Goal: Task Accomplishment & Management: Complete application form

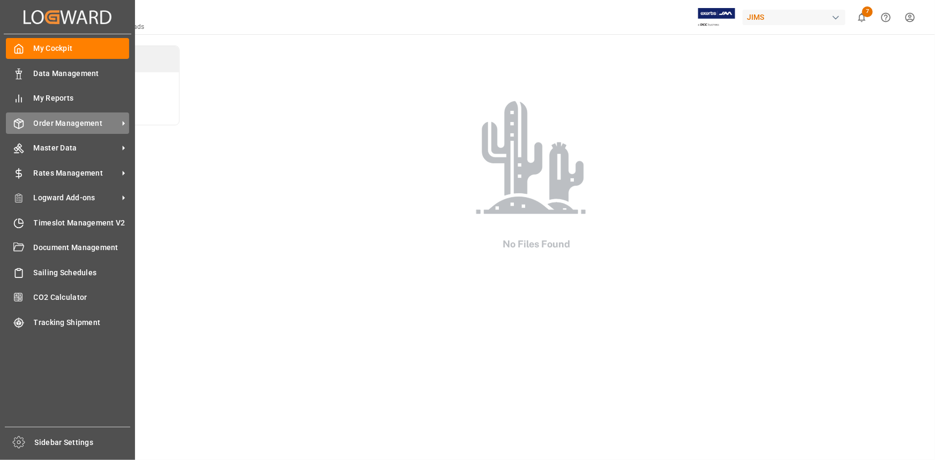
click at [60, 128] on span "Order Management" at bounding box center [76, 123] width 85 height 11
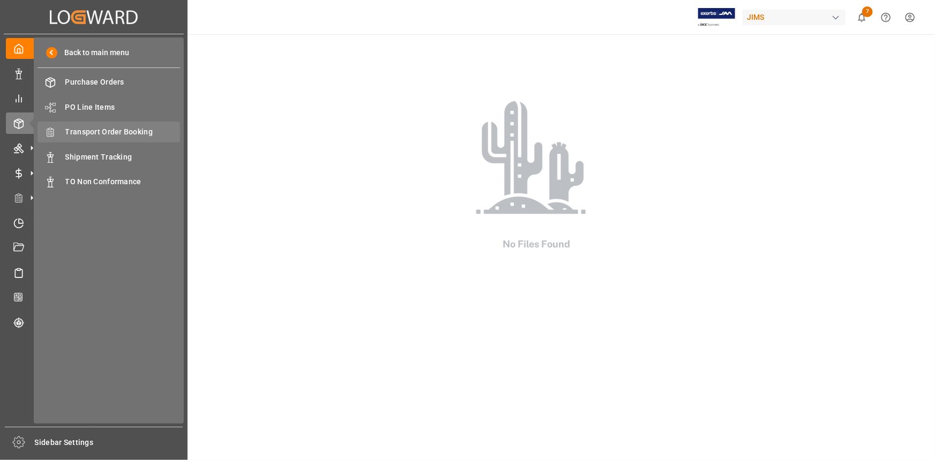
click at [132, 135] on span "Transport Order Booking" at bounding box center [122, 131] width 115 height 11
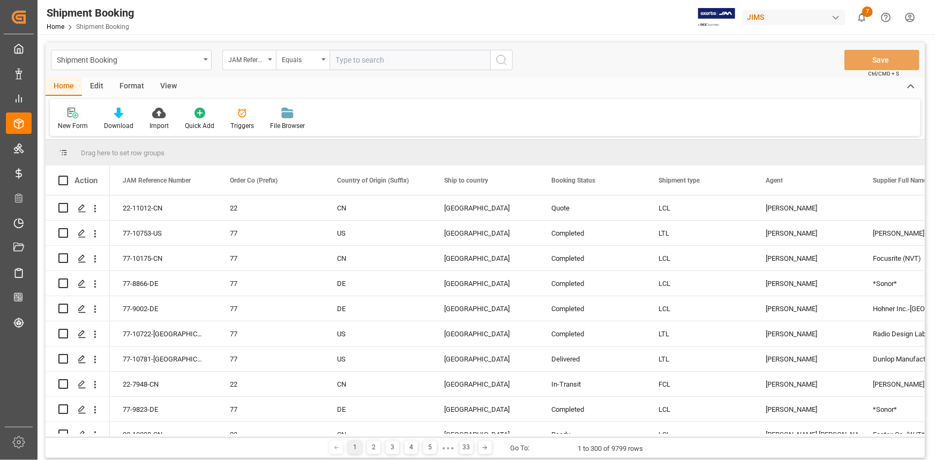
click at [64, 113] on div at bounding box center [73, 112] width 30 height 11
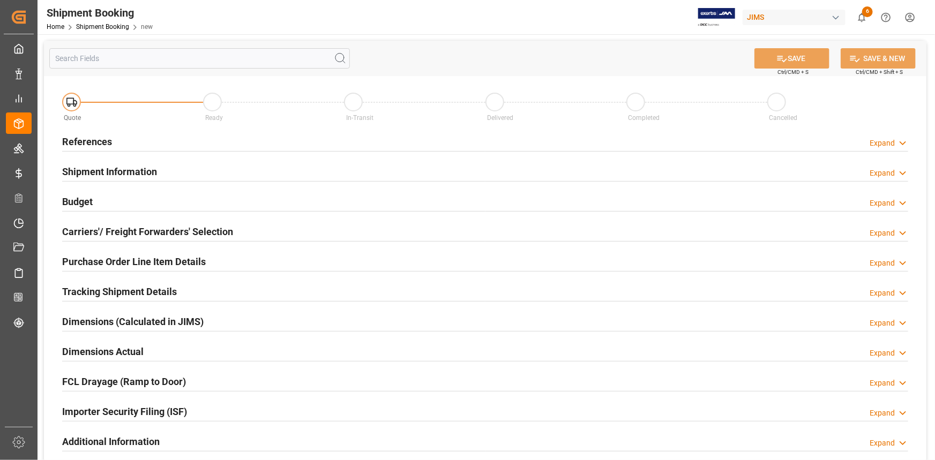
click at [165, 139] on div "References Expand" at bounding box center [485, 141] width 846 height 20
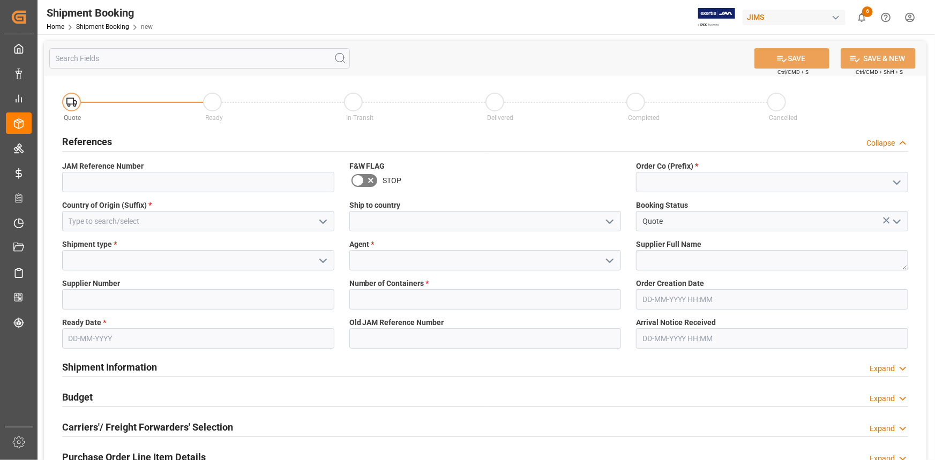
click at [896, 180] on icon "open menu" at bounding box center [897, 182] width 13 height 13
click at [793, 198] on div "22" at bounding box center [772, 206] width 271 height 24
type input "22"
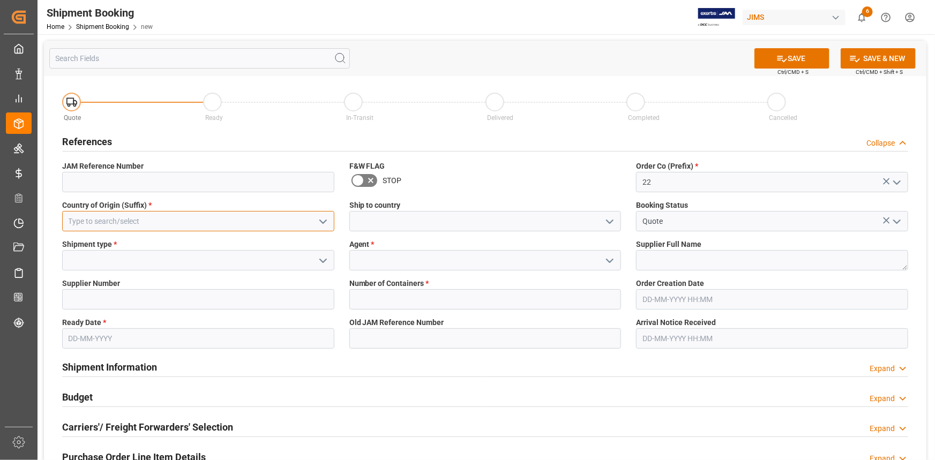
click at [204, 225] on input at bounding box center [198, 221] width 272 height 20
click at [321, 220] on icon "open menu" at bounding box center [323, 221] width 13 height 13
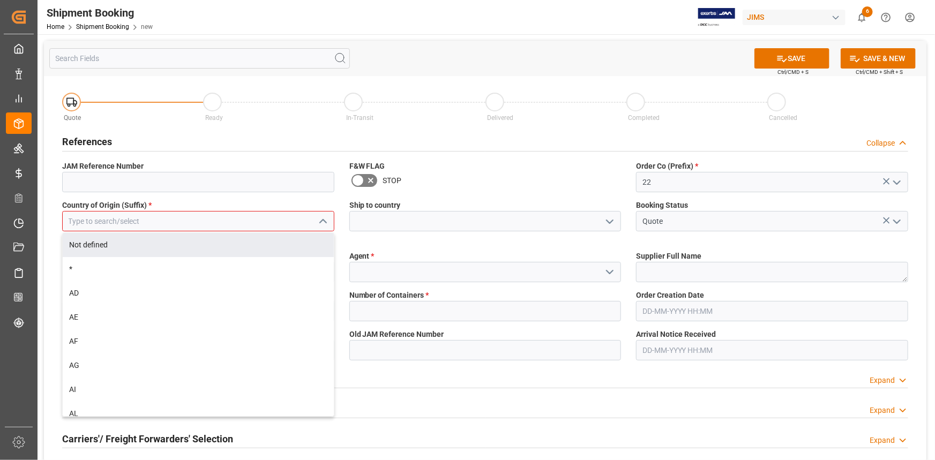
drag, startPoint x: 211, startPoint y: 215, endPoint x: 214, endPoint y: 220, distance: 6.0
click at [211, 215] on input at bounding box center [198, 221] width 272 height 20
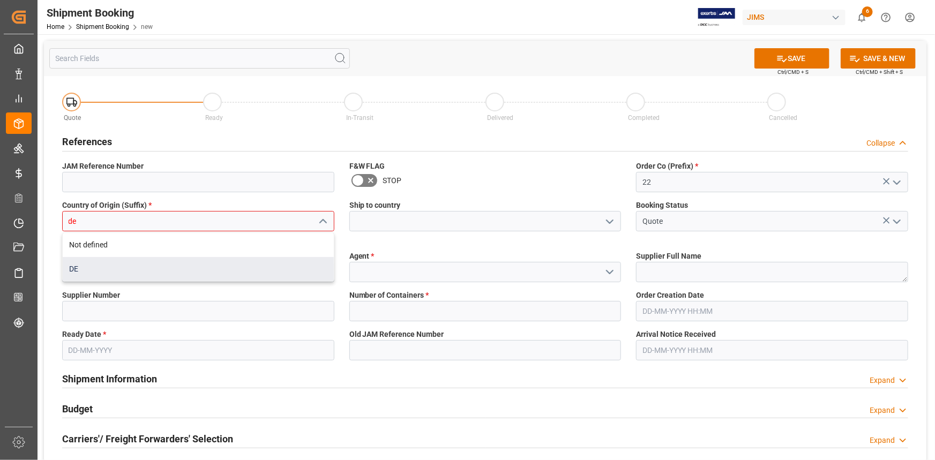
click at [171, 269] on div "DE" at bounding box center [198, 269] width 271 height 24
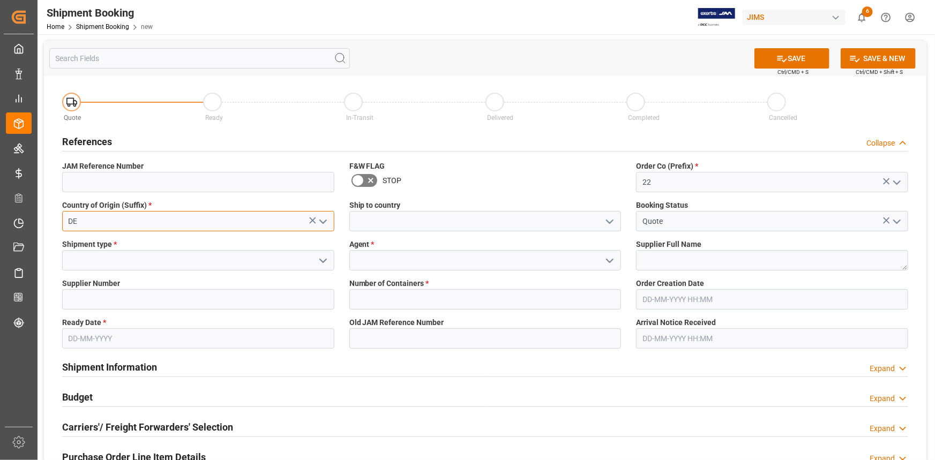
type input "DE"
click at [606, 220] on icon "open menu" at bounding box center [609, 221] width 13 height 13
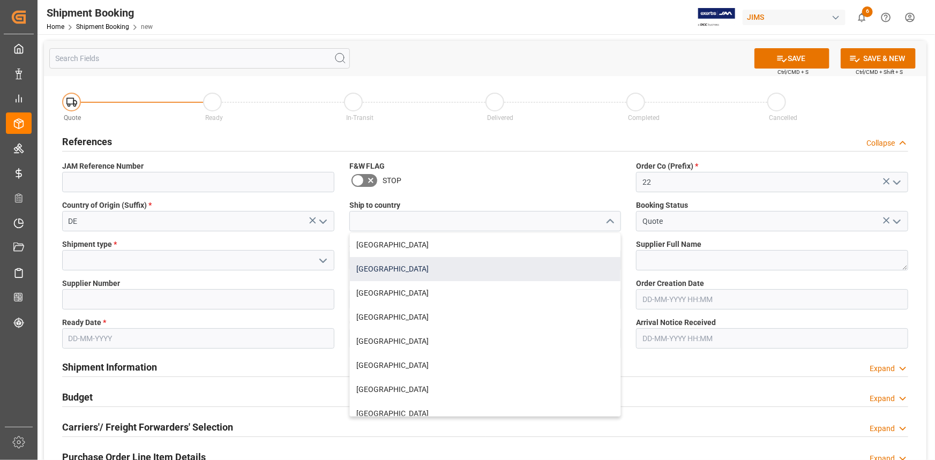
click at [478, 260] on div "[GEOGRAPHIC_DATA]" at bounding box center [485, 269] width 271 height 24
type input "[GEOGRAPHIC_DATA]"
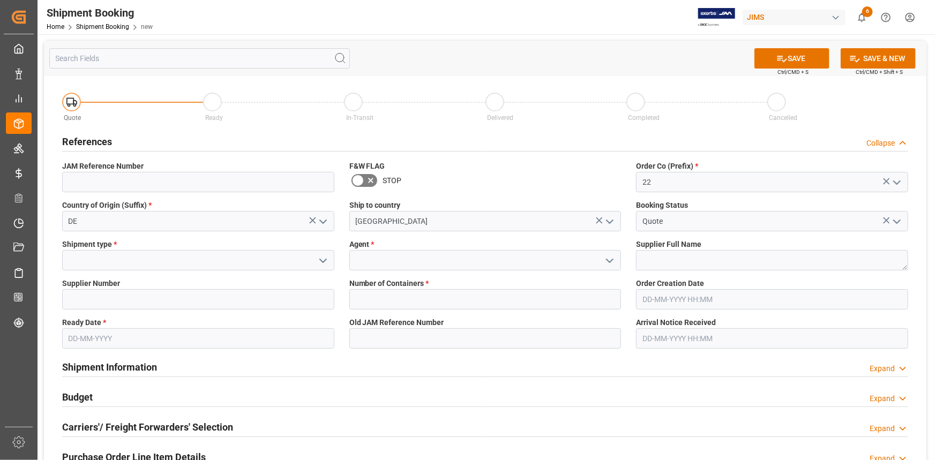
click at [325, 260] on polyline "open menu" at bounding box center [323, 260] width 6 height 3
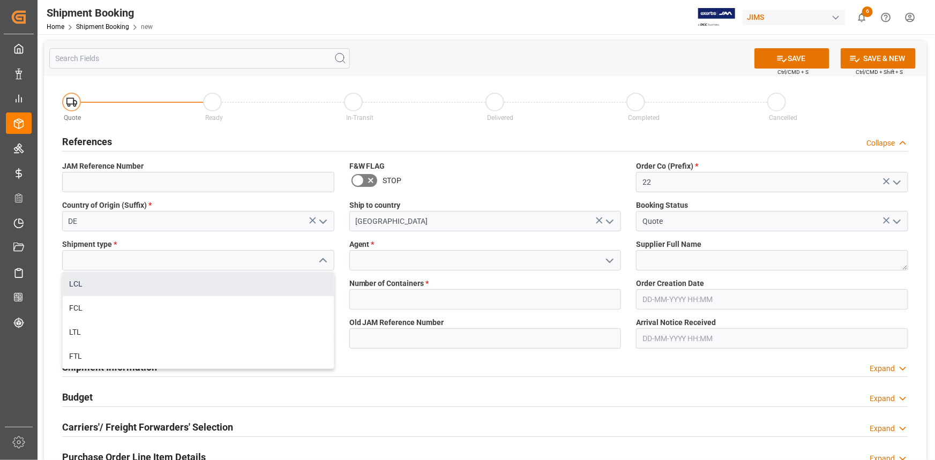
click at [223, 288] on div "LCL" at bounding box center [198, 284] width 271 height 24
type input "LCL"
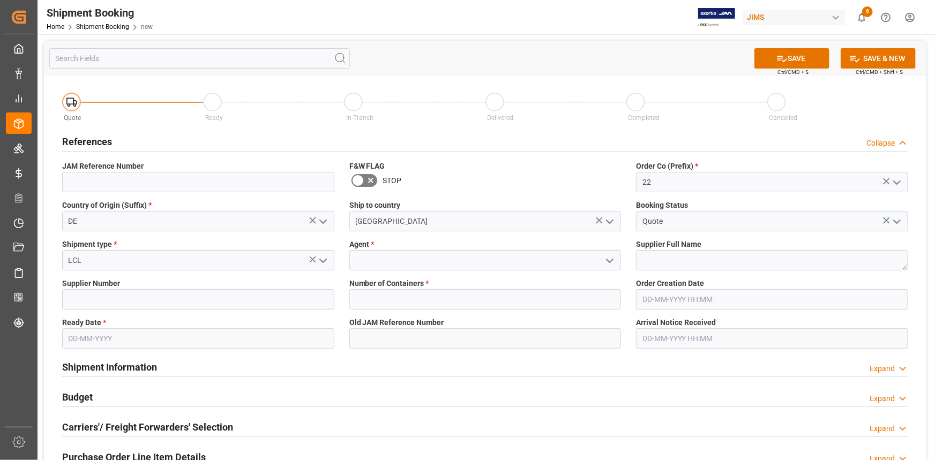
click at [609, 260] on polyline "open menu" at bounding box center [610, 260] width 6 height 3
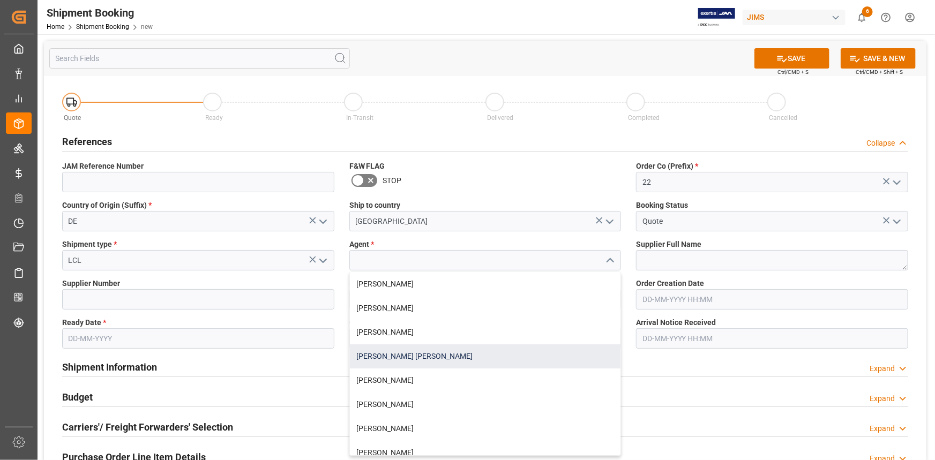
click at [483, 359] on div "[PERSON_NAME] [PERSON_NAME]" at bounding box center [485, 357] width 271 height 24
type input "[PERSON_NAME] [PERSON_NAME]"
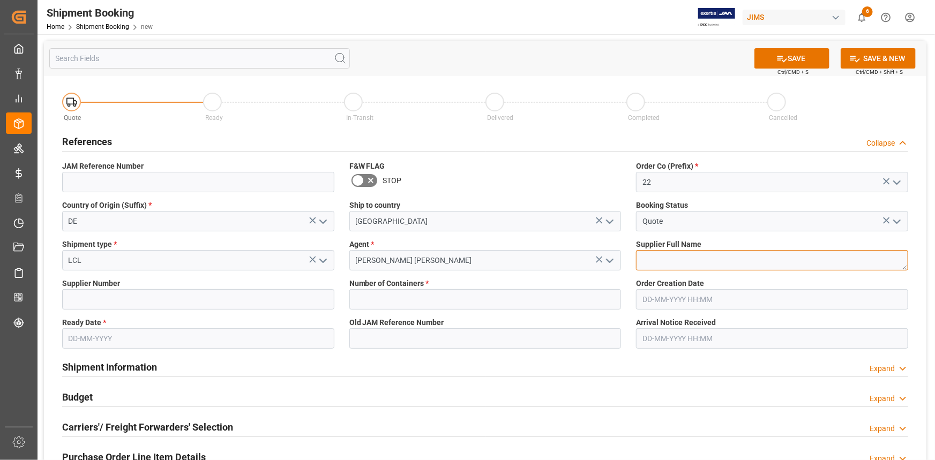
click at [682, 257] on textarea at bounding box center [772, 260] width 272 height 20
paste textarea "Global Distribution GmbH"
type textarea "Global Distribution GmbH"
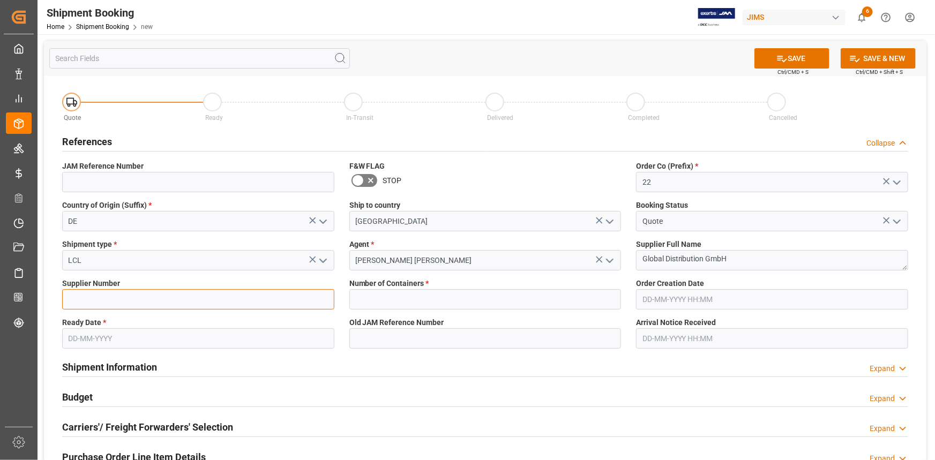
click at [111, 304] on input at bounding box center [198, 299] width 272 height 20
paste input "311097"
type input "311097"
click at [137, 336] on input "text" at bounding box center [198, 339] width 272 height 20
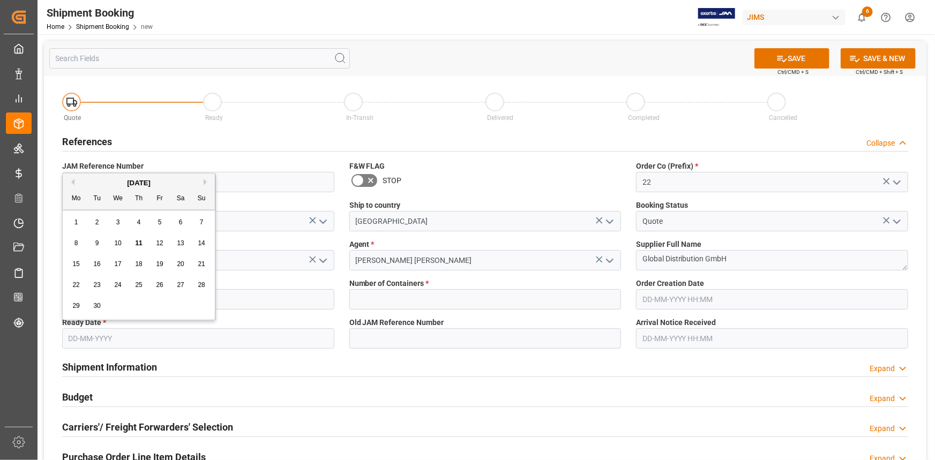
click at [88, 242] on div "8 9 10 11 12 13 14" at bounding box center [139, 243] width 146 height 21
click at [117, 241] on span "10" at bounding box center [117, 244] width 7 height 8
type input "[DATE]"
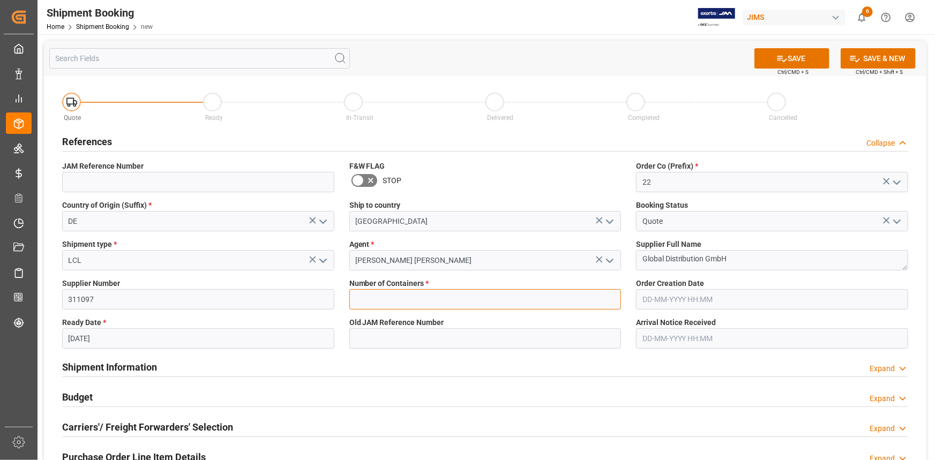
drag, startPoint x: 396, startPoint y: 294, endPoint x: 404, endPoint y: 291, distance: 8.2
click at [396, 294] on input "text" at bounding box center [485, 299] width 272 height 20
type input "0"
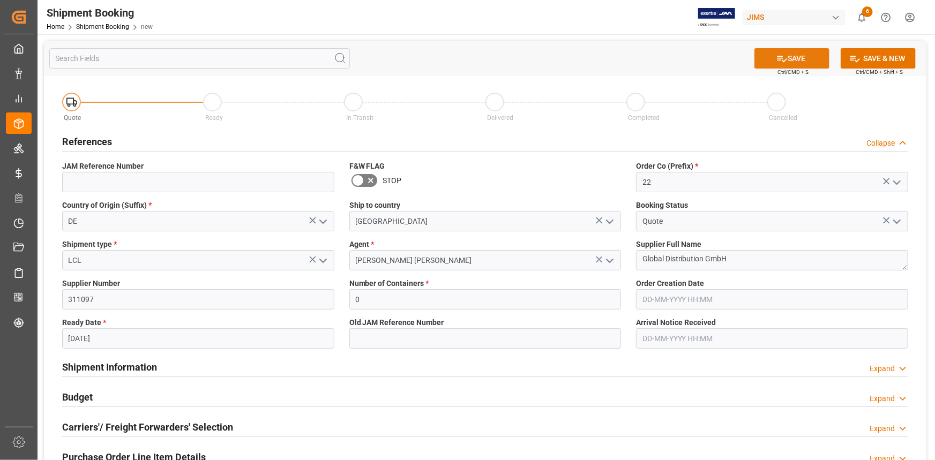
click at [796, 56] on button "SAVE" at bounding box center [792, 58] width 75 height 20
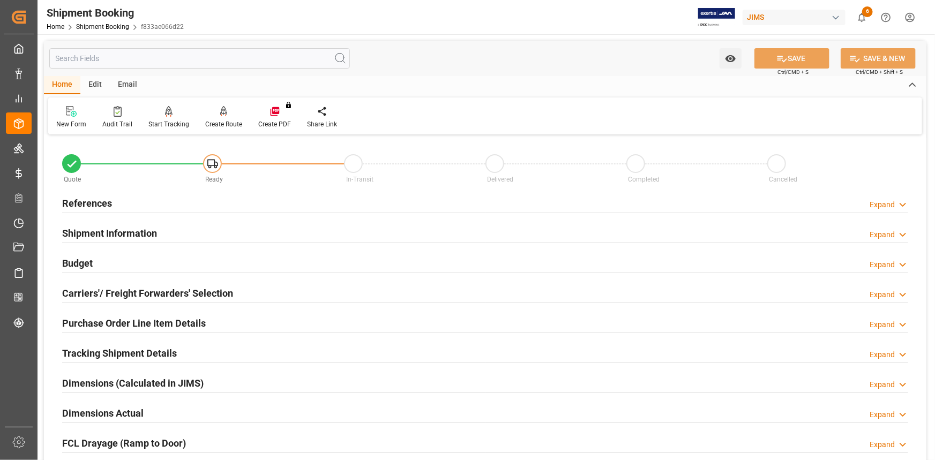
click at [175, 201] on div "References Expand" at bounding box center [485, 202] width 846 height 20
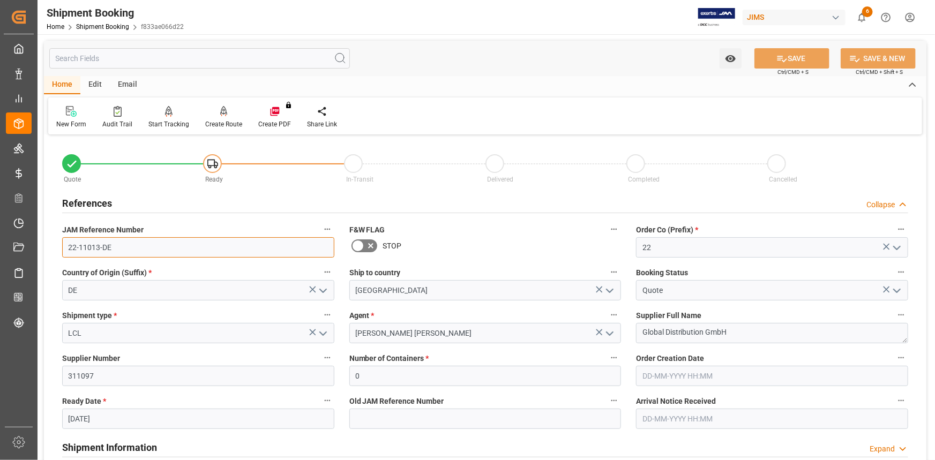
drag, startPoint x: 129, startPoint y: 250, endPoint x: 43, endPoint y: 251, distance: 85.2
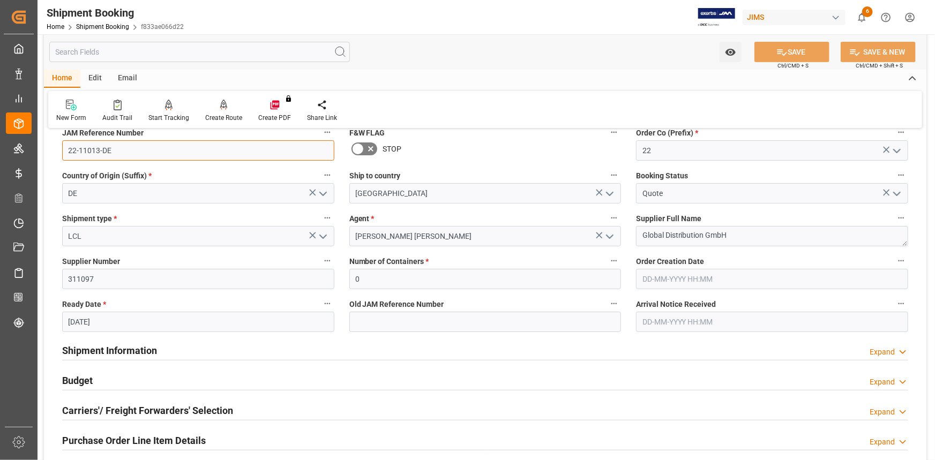
scroll to position [146, 0]
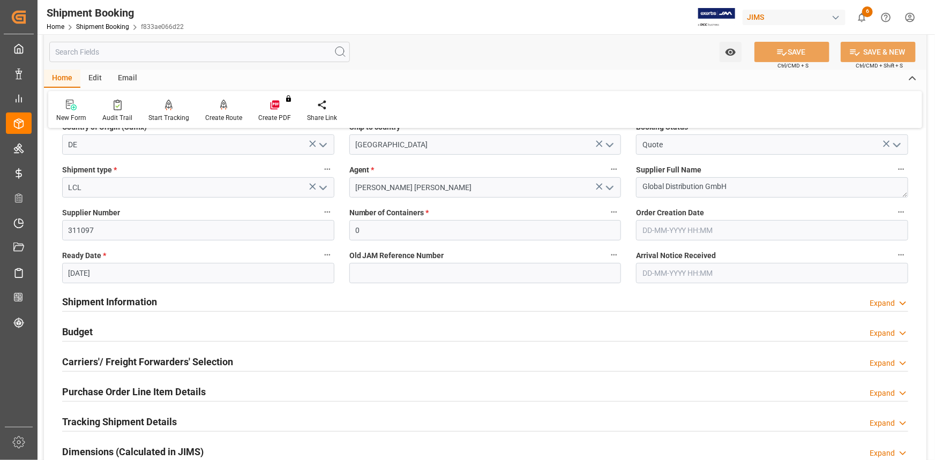
click at [250, 357] on div "Carriers'/ Freight Forwarders' Selection Expand" at bounding box center [485, 361] width 846 height 20
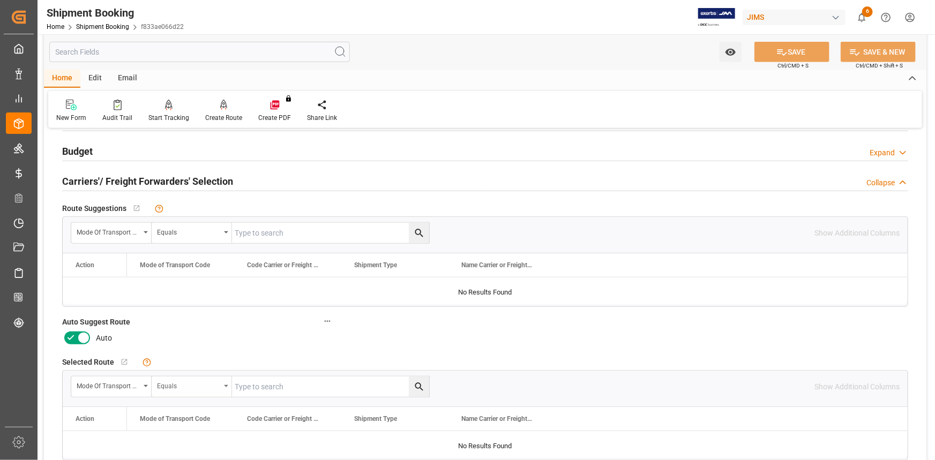
scroll to position [341, 0]
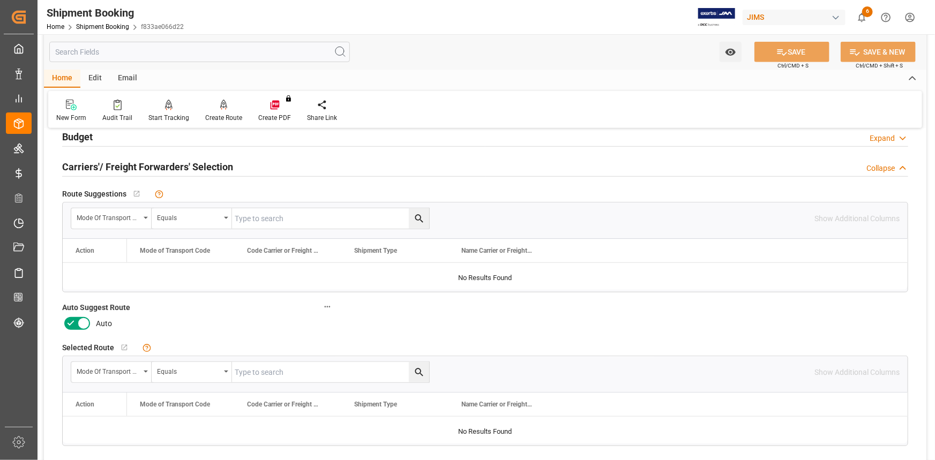
click at [76, 323] on icon at bounding box center [70, 323] width 13 height 13
click at [0, 0] on input "checkbox" at bounding box center [0, 0] width 0 height 0
click at [791, 39] on div "Watch Option SAVE Ctrl/CMD + S SAVE & NEW Ctrl/CMD + Shift + S" at bounding box center [485, 51] width 883 height 35
click at [788, 54] on button "SAVE" at bounding box center [792, 52] width 75 height 20
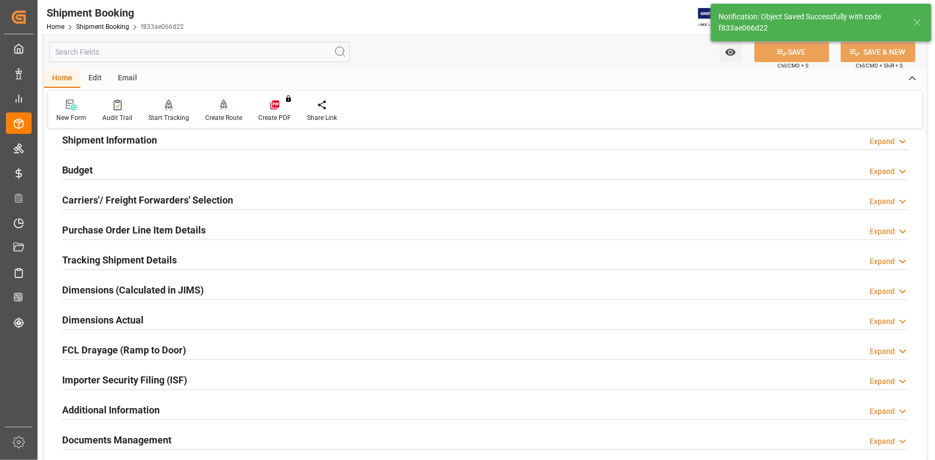
scroll to position [78, 0]
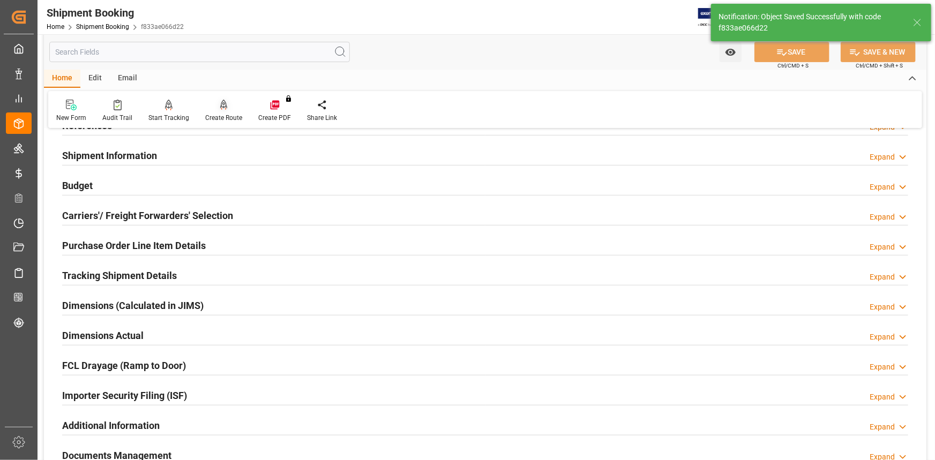
click at [220, 113] on div "Create Route" at bounding box center [223, 118] width 37 height 10
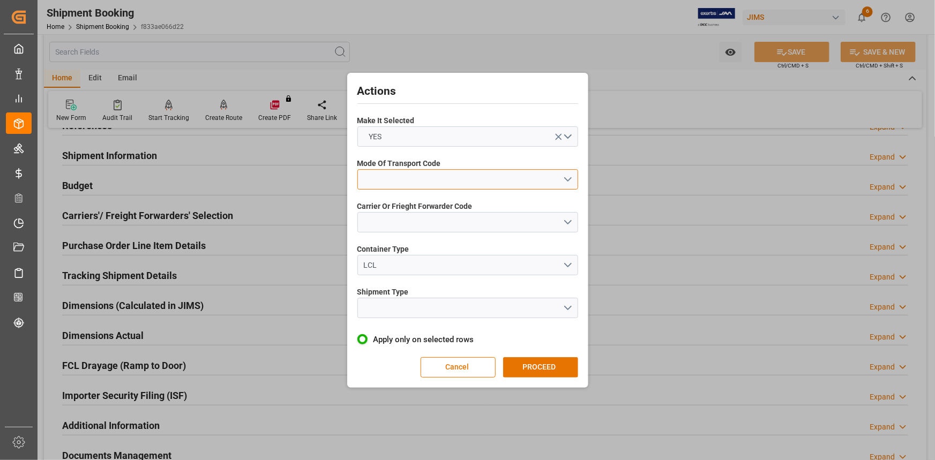
click at [567, 176] on button "open menu" at bounding box center [467, 179] width 221 height 20
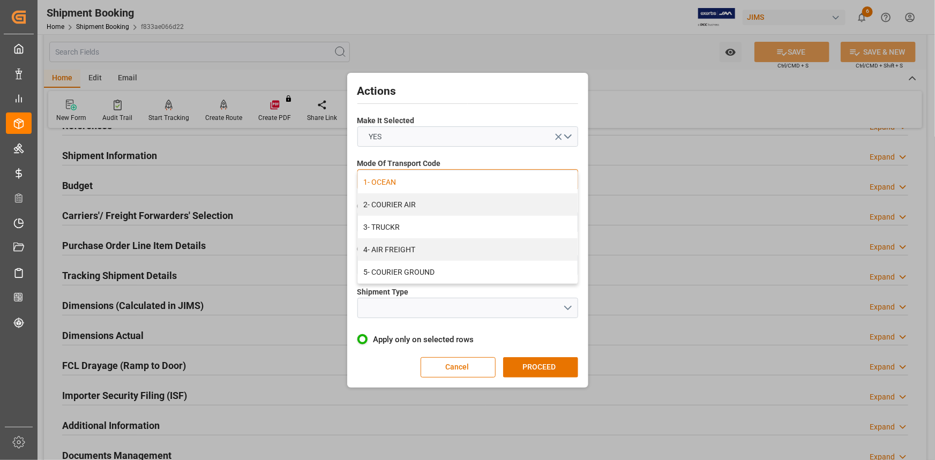
click at [442, 185] on div "1- OCEAN" at bounding box center [468, 182] width 220 height 23
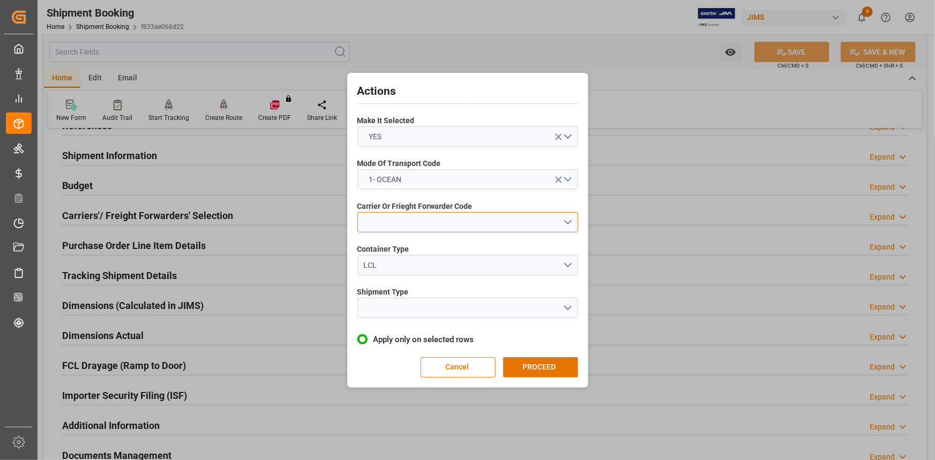
click at [571, 220] on button "open menu" at bounding box center [467, 222] width 221 height 20
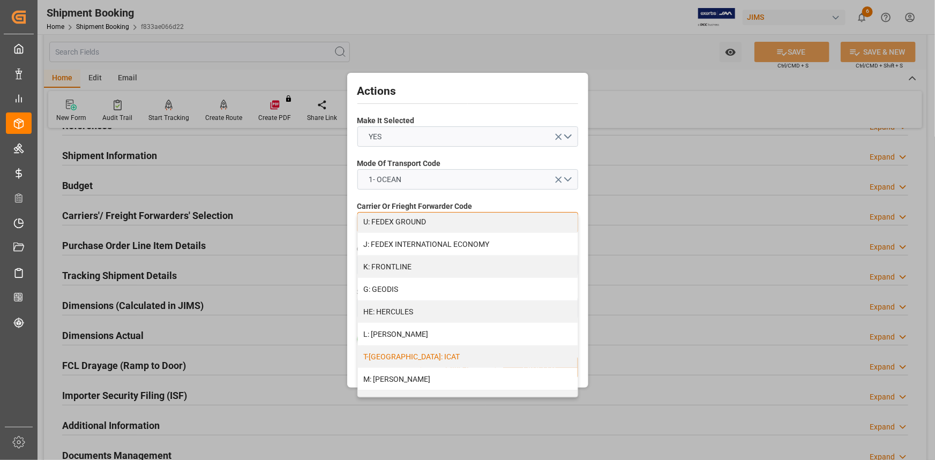
scroll to position [390, 0]
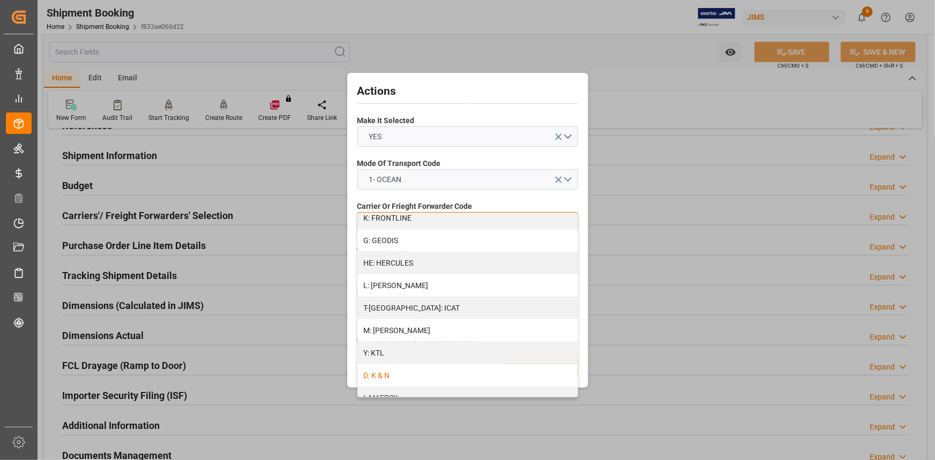
click at [445, 371] on div "D: K & N" at bounding box center [468, 375] width 220 height 23
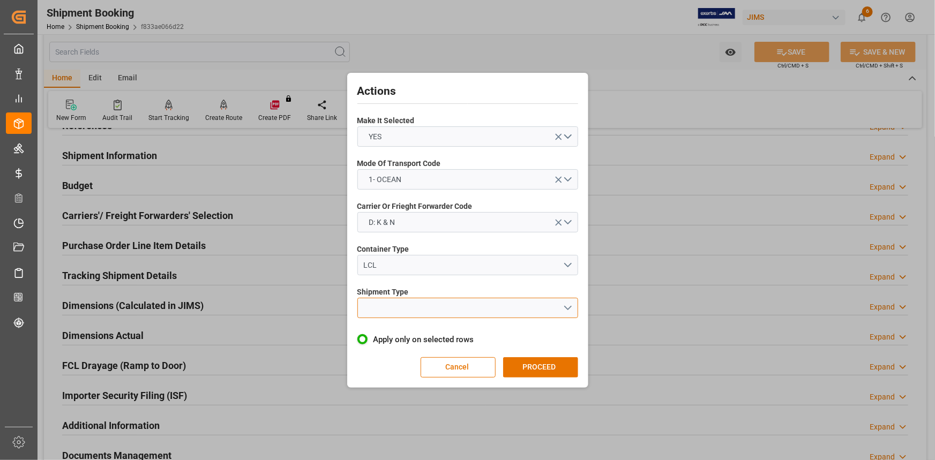
click at [570, 308] on button "open menu" at bounding box center [467, 308] width 221 height 20
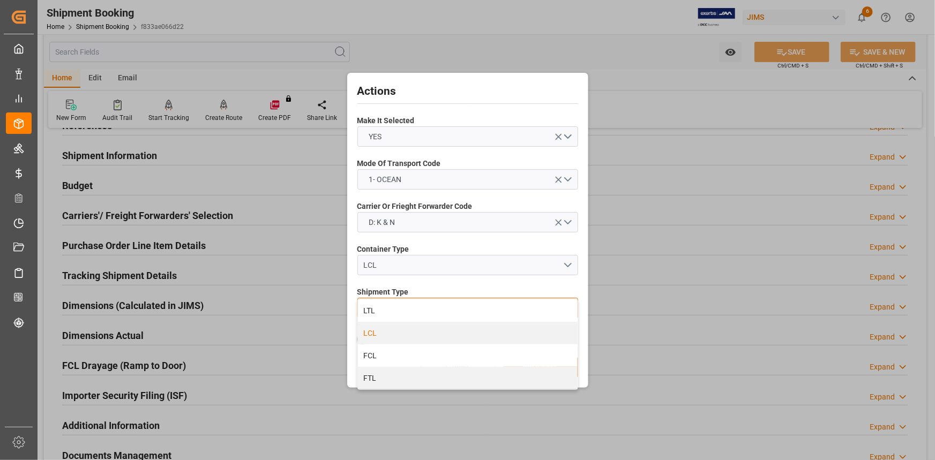
click at [496, 331] on div "LCL" at bounding box center [468, 333] width 220 height 23
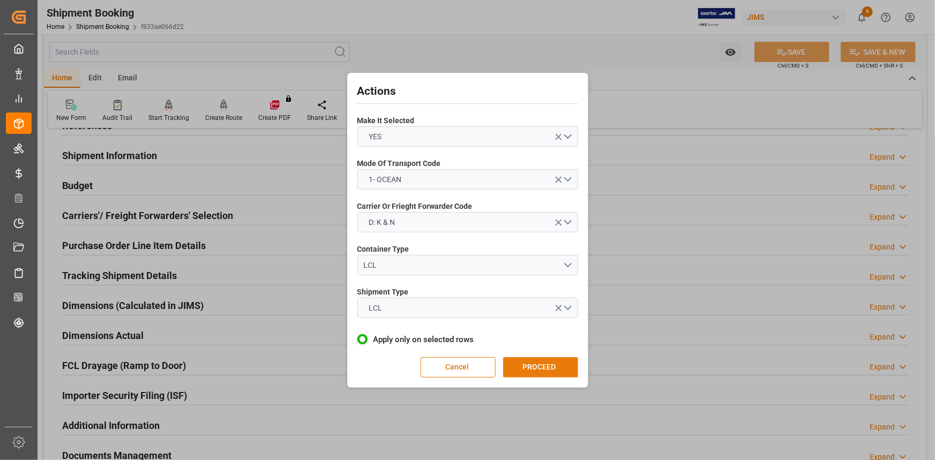
click at [538, 367] on button "PROCEED" at bounding box center [540, 367] width 75 height 20
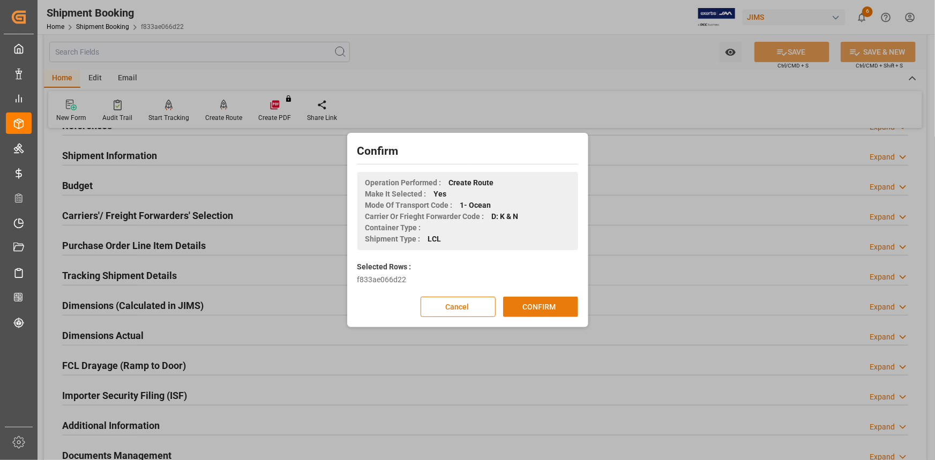
click at [539, 297] on button "CONFIRM" at bounding box center [540, 307] width 75 height 20
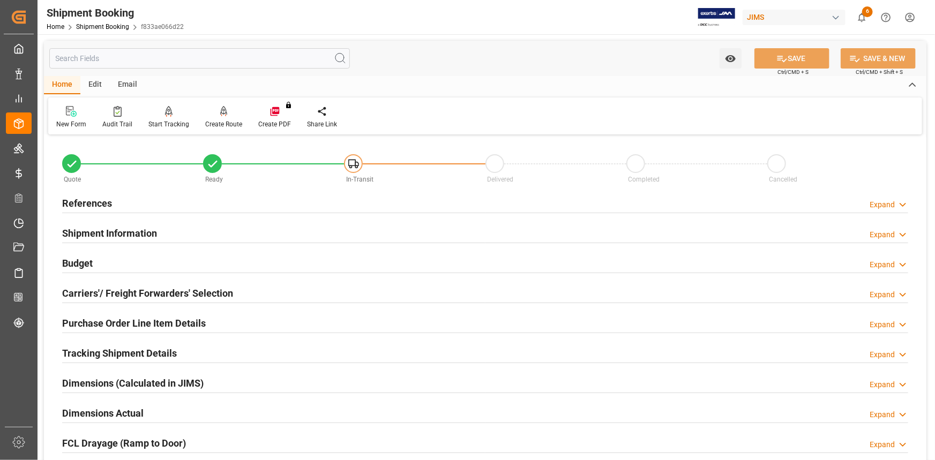
click at [258, 239] on div "Shipment Information Expand" at bounding box center [485, 232] width 846 height 20
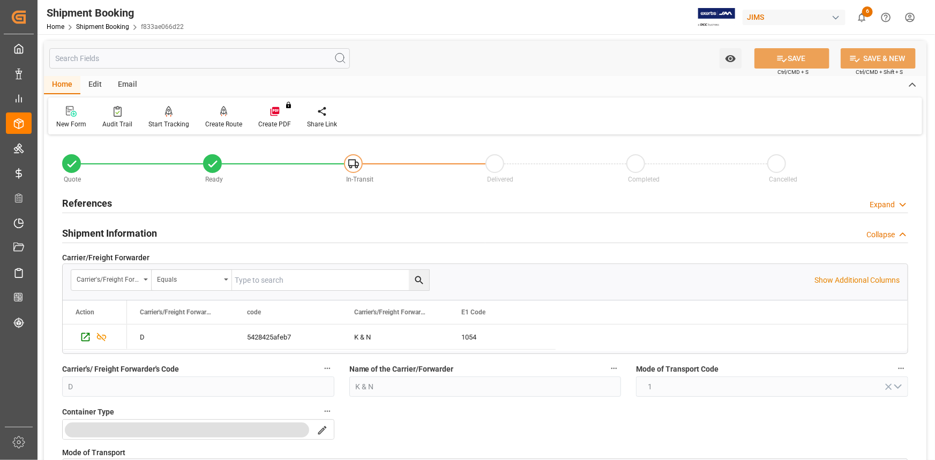
click at [244, 204] on div "References Expand" at bounding box center [485, 202] width 846 height 20
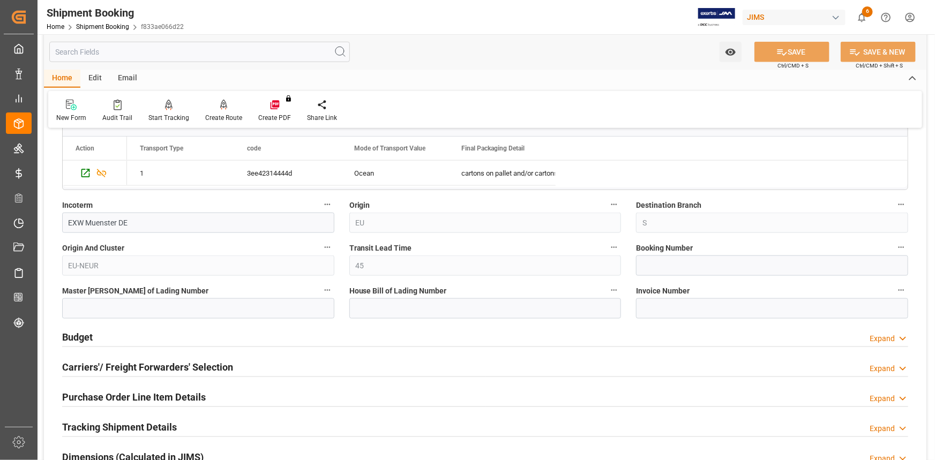
scroll to position [584, 0]
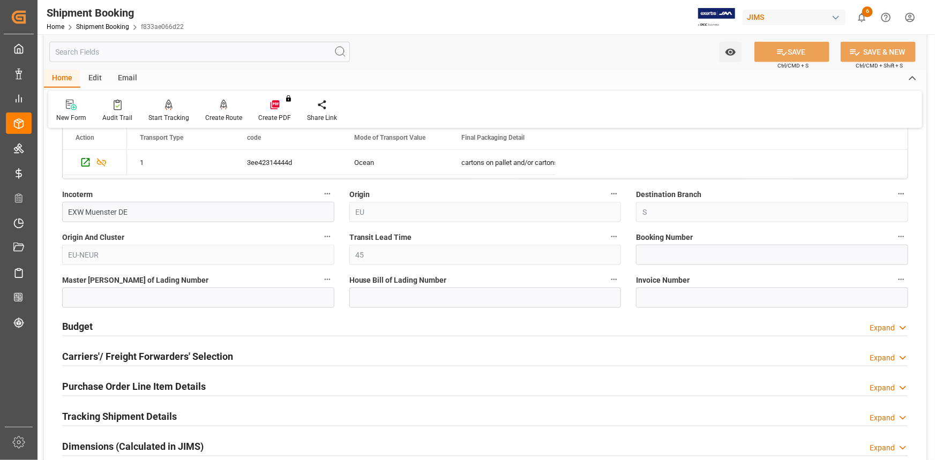
click at [247, 324] on div "Budget Expand" at bounding box center [485, 326] width 846 height 20
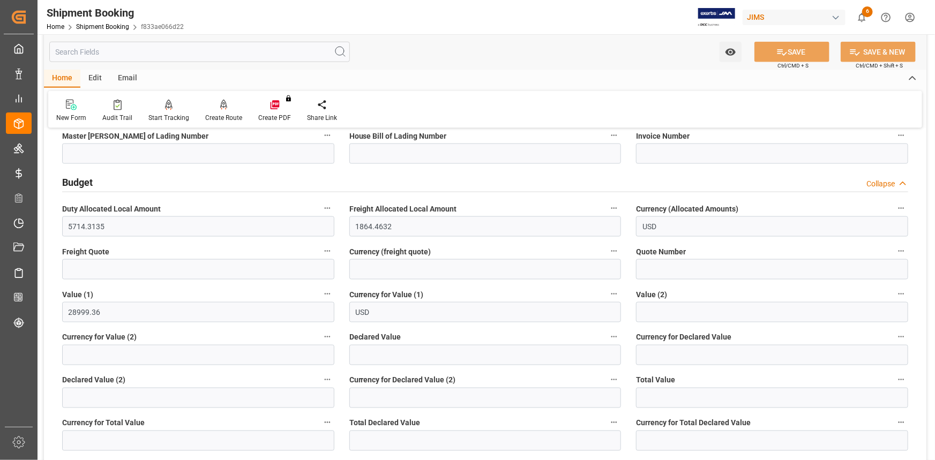
scroll to position [731, 0]
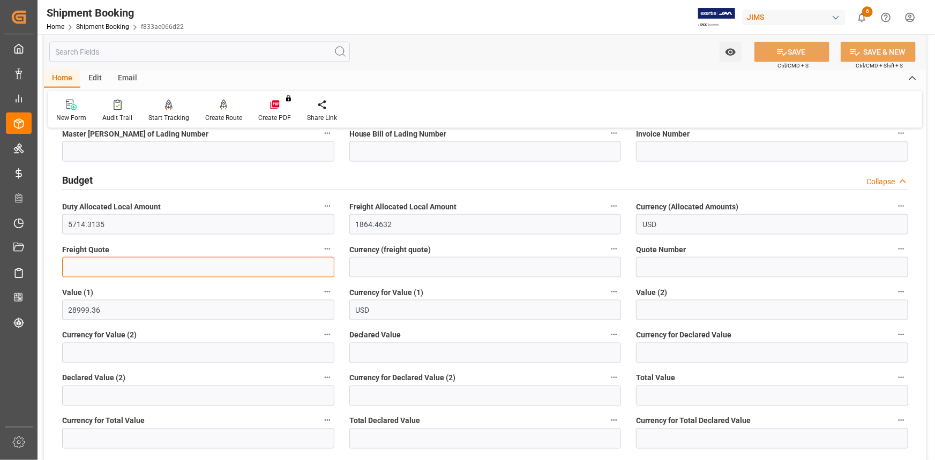
click at [101, 271] on input "text" at bounding box center [198, 267] width 272 height 20
type input "2900"
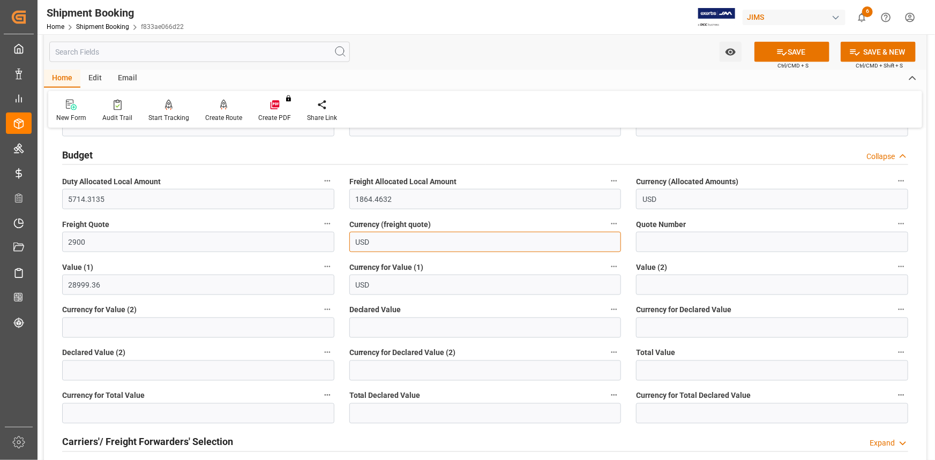
scroll to position [779, 0]
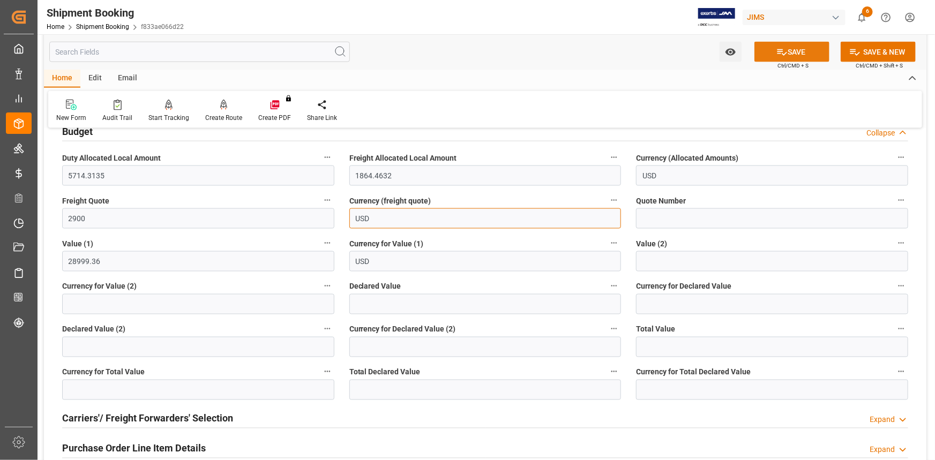
type input "USD"
click at [777, 53] on icon at bounding box center [782, 52] width 11 height 11
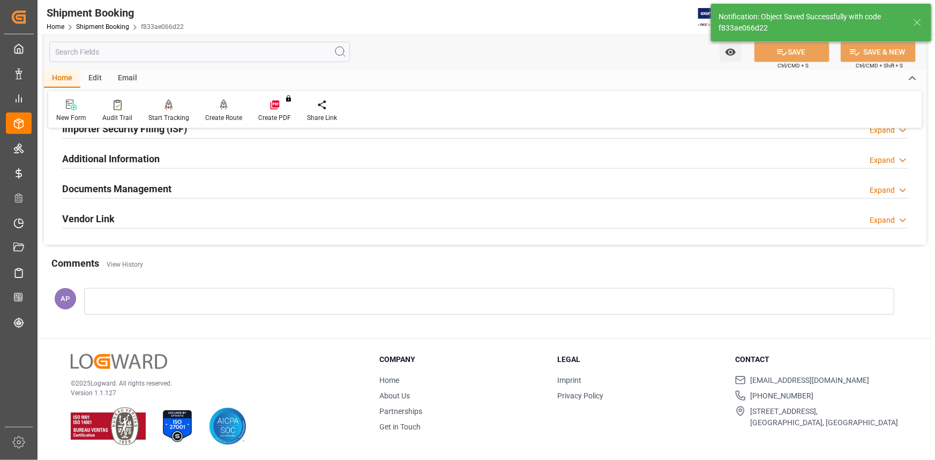
scroll to position [132, 0]
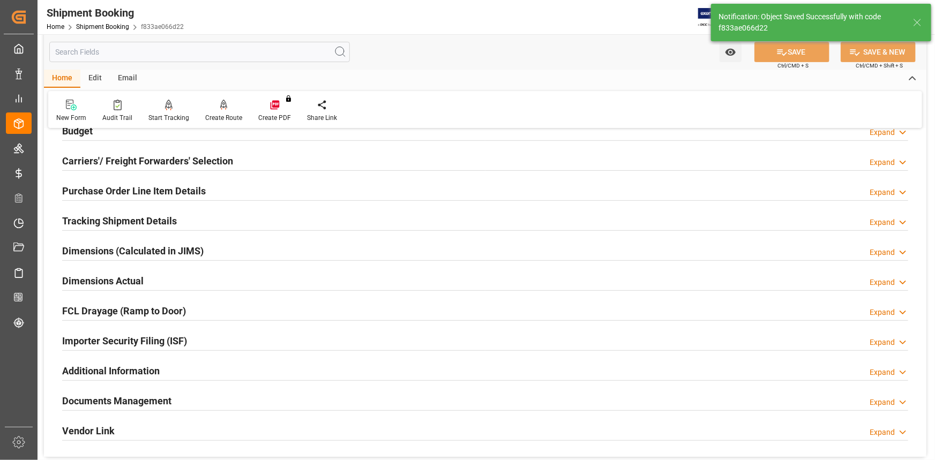
click at [228, 216] on div "Tracking Shipment Details Expand" at bounding box center [485, 220] width 846 height 20
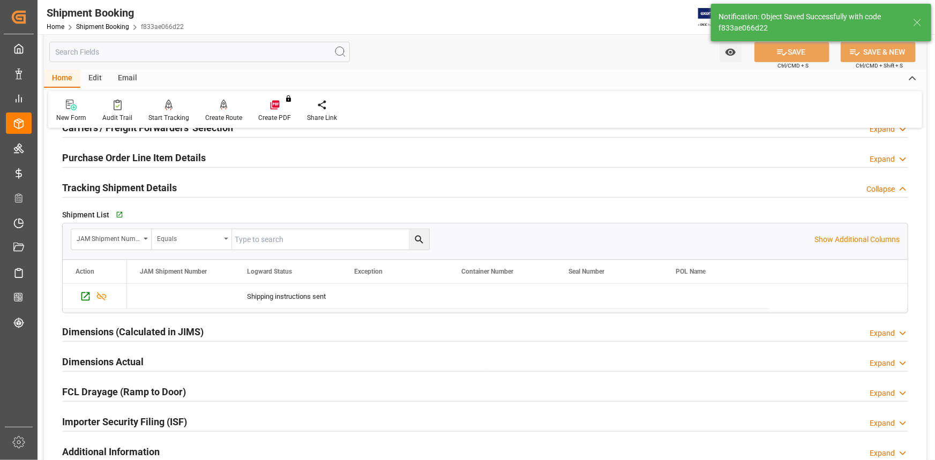
scroll to position [181, 0]
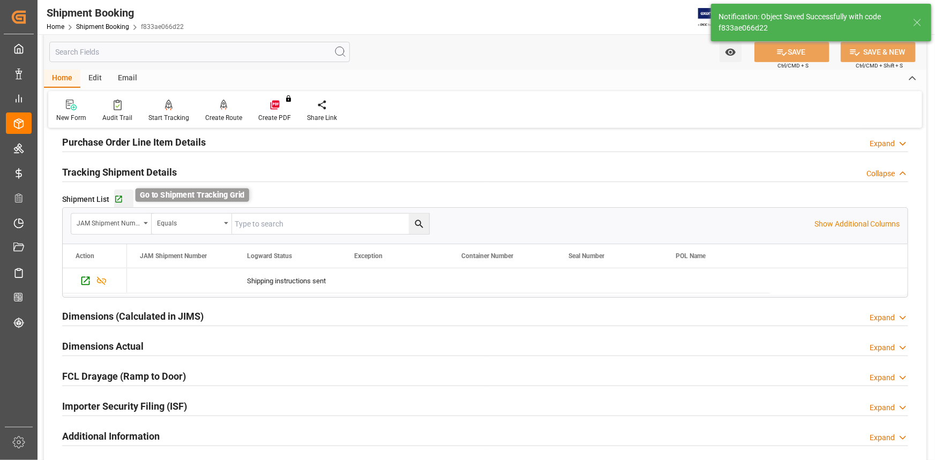
click at [122, 197] on icon "button" at bounding box center [118, 199] width 9 height 9
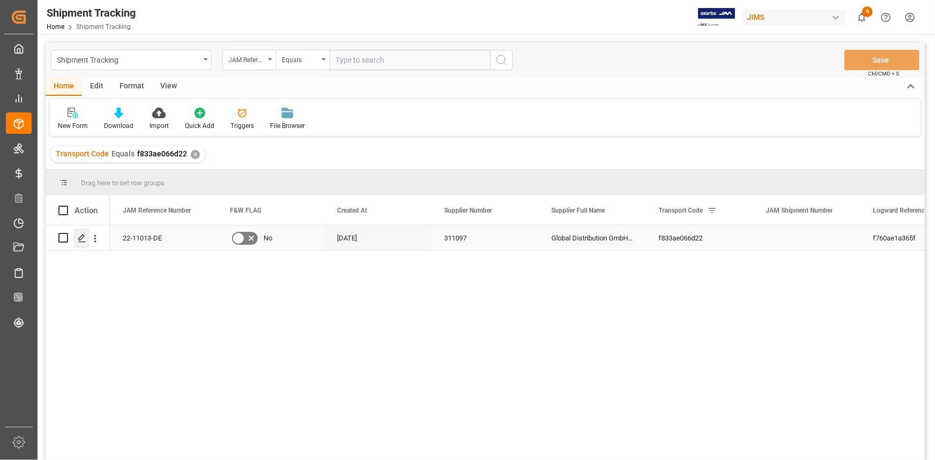
click at [81, 236] on polygon "Press SPACE to select this row." at bounding box center [81, 237] width 5 height 5
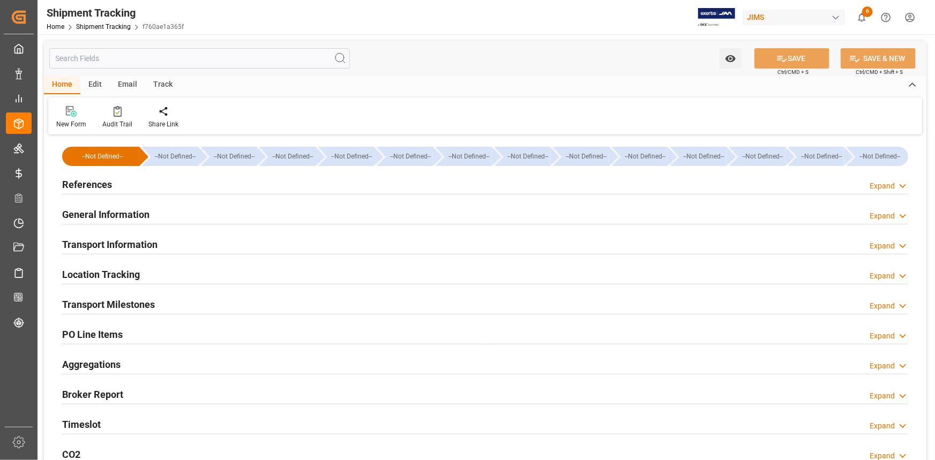
type input "11-09-2025"
click at [152, 188] on div "References Expand" at bounding box center [485, 184] width 846 height 20
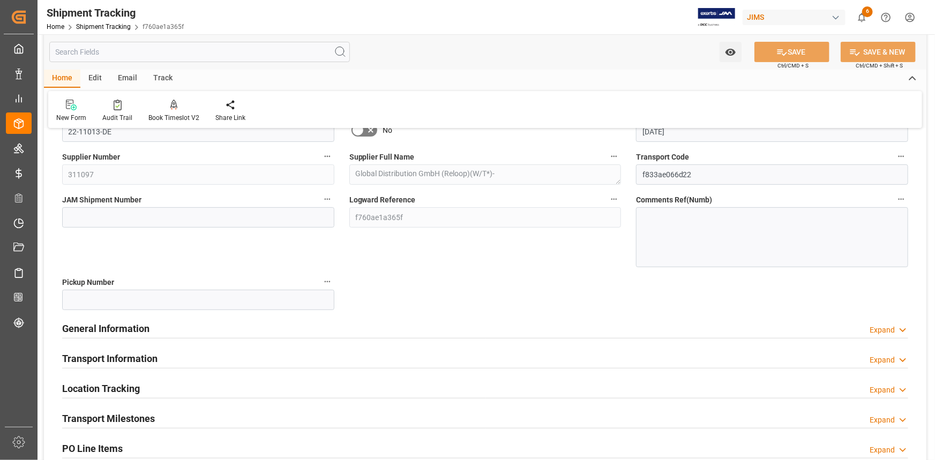
click at [247, 328] on div "General Information Expand" at bounding box center [485, 328] width 846 height 20
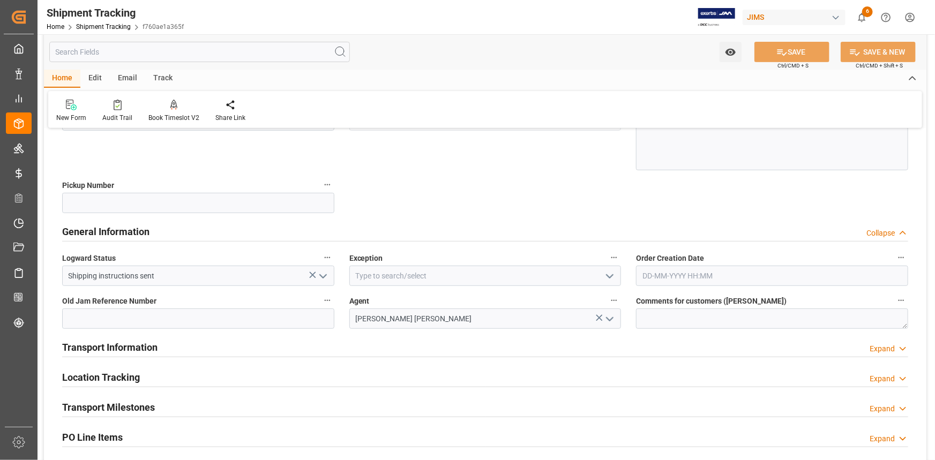
scroll to position [195, 0]
click at [614, 274] on icon "open menu" at bounding box center [609, 276] width 13 height 13
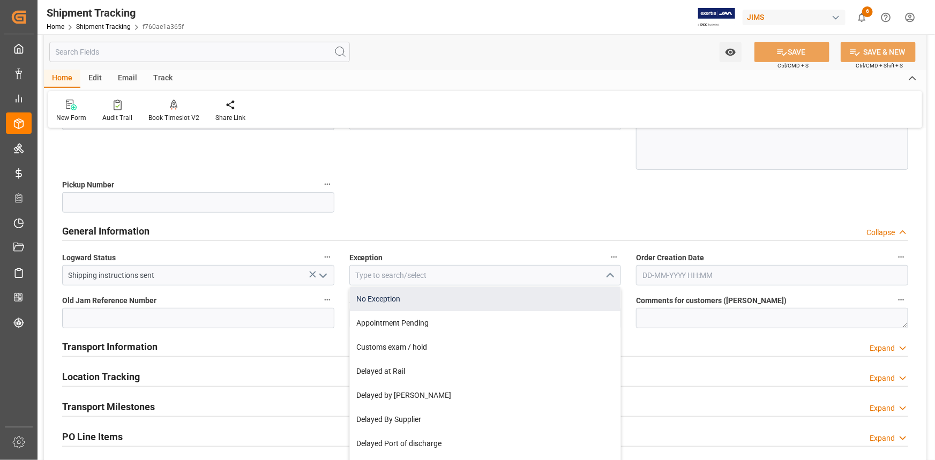
click at [526, 294] on div "No Exception" at bounding box center [485, 299] width 271 height 24
type input "No Exception"
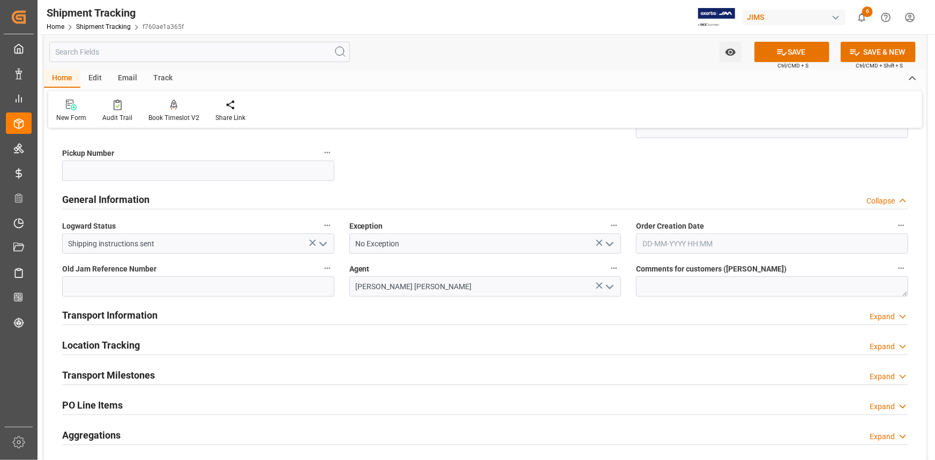
scroll to position [243, 0]
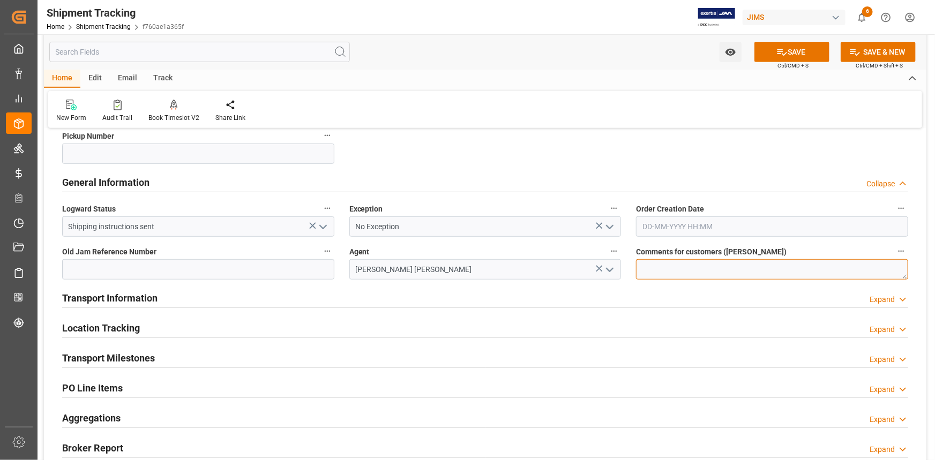
click at [655, 273] on textarea at bounding box center [772, 269] width 272 height 20
type textarea "DO NOT RECEIVE IN E1"
click at [464, 303] on div "Transport Information Expand" at bounding box center [485, 297] width 846 height 20
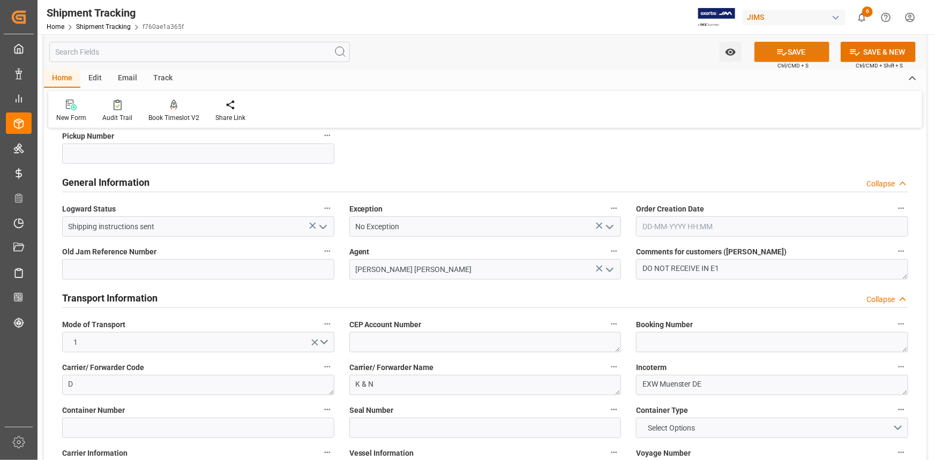
click at [788, 44] on button "SAVE" at bounding box center [792, 52] width 75 height 20
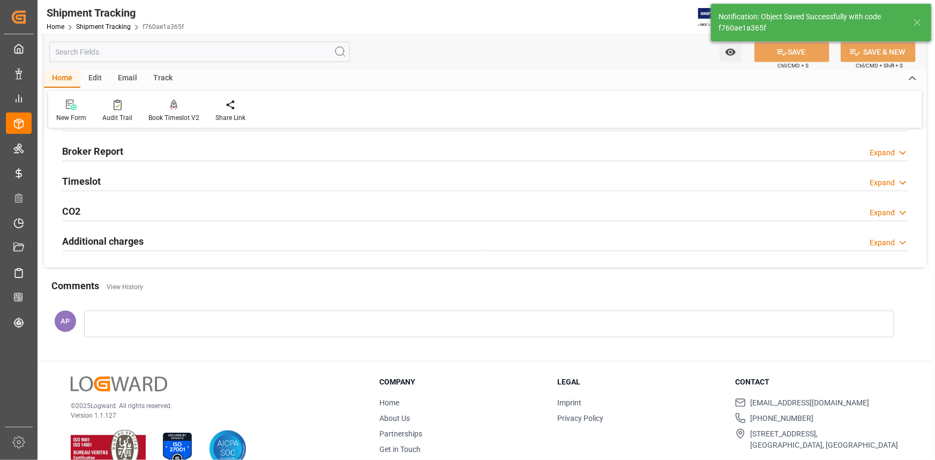
scroll to position [32, 0]
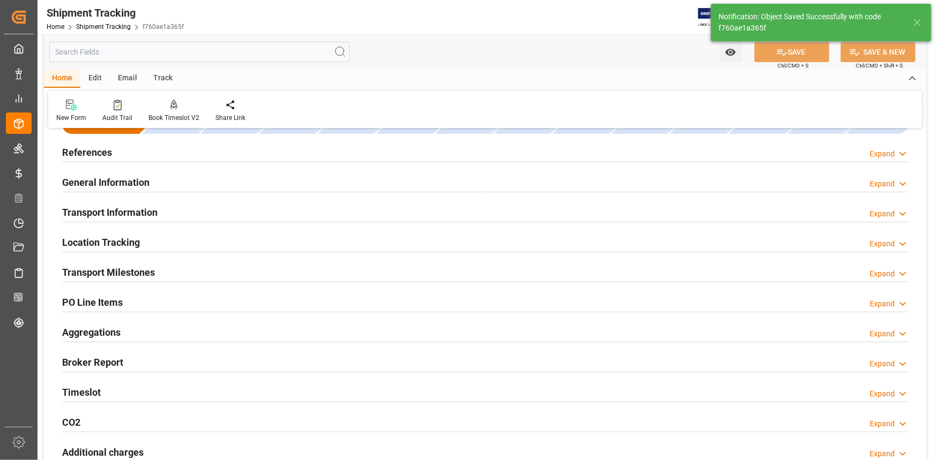
click at [227, 155] on div "References Expand" at bounding box center [485, 151] width 846 height 20
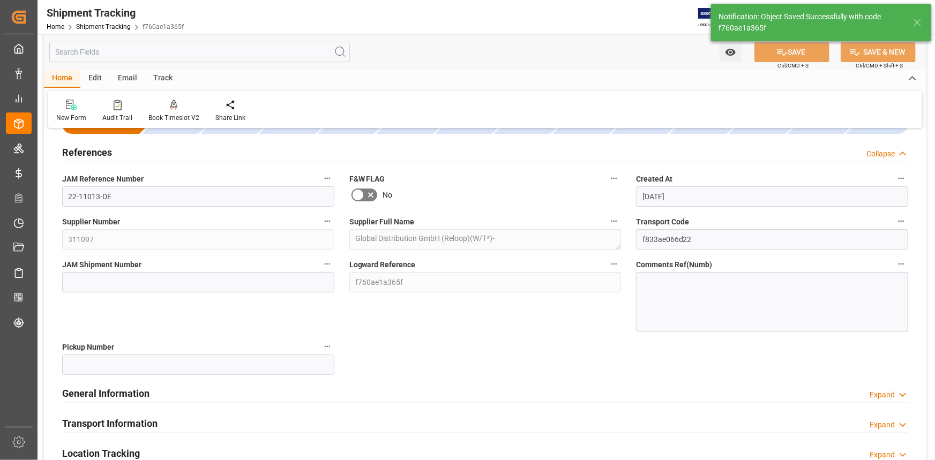
scroll to position [243, 0]
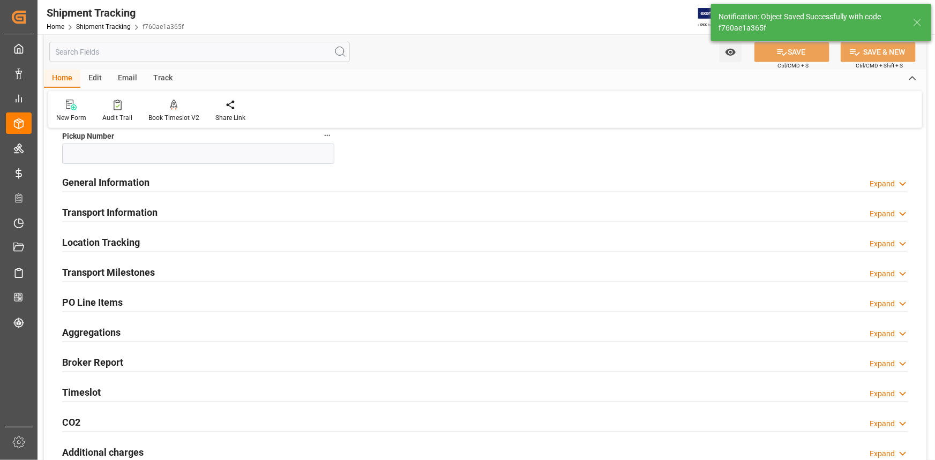
click at [197, 184] on div "General Information Expand" at bounding box center [485, 182] width 846 height 20
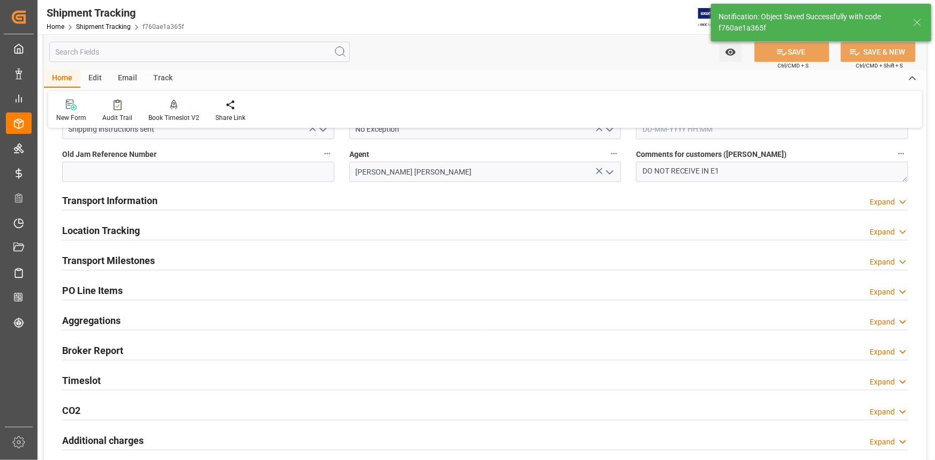
click at [226, 193] on div "Transport Information Expand" at bounding box center [485, 200] width 846 height 20
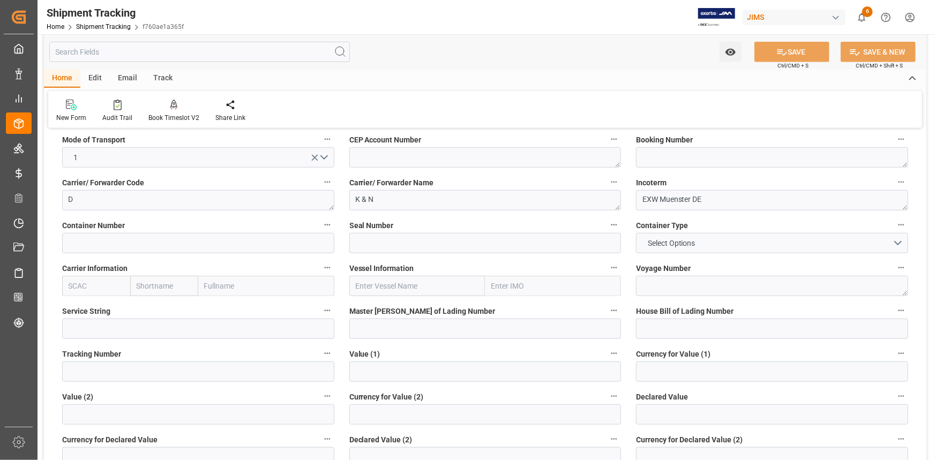
scroll to position [438, 0]
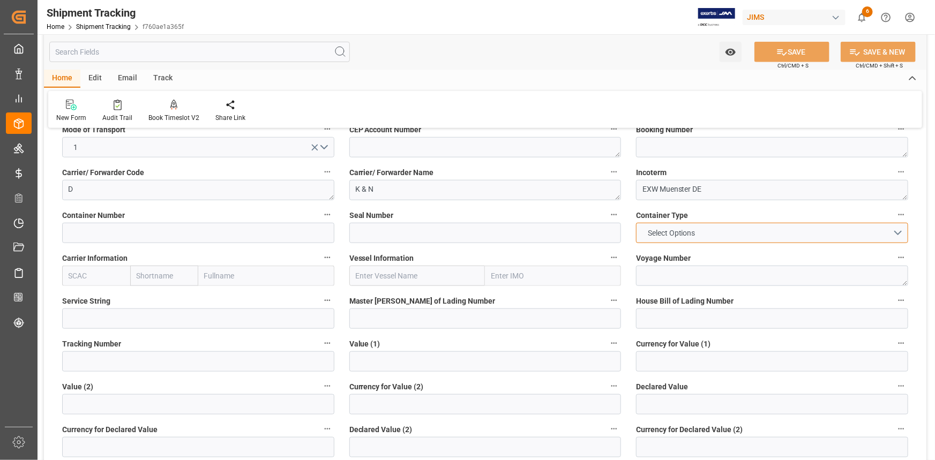
click at [897, 229] on button "Select Options" at bounding box center [772, 233] width 272 height 20
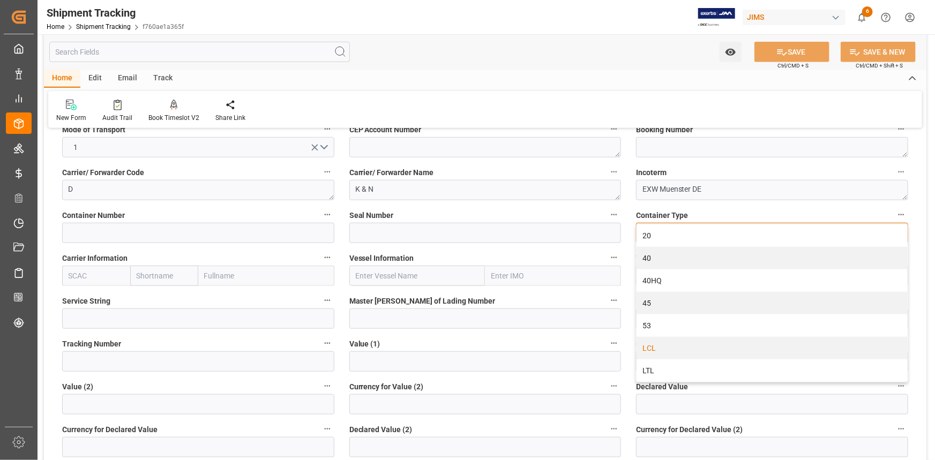
click at [718, 347] on div "LCL" at bounding box center [772, 348] width 271 height 23
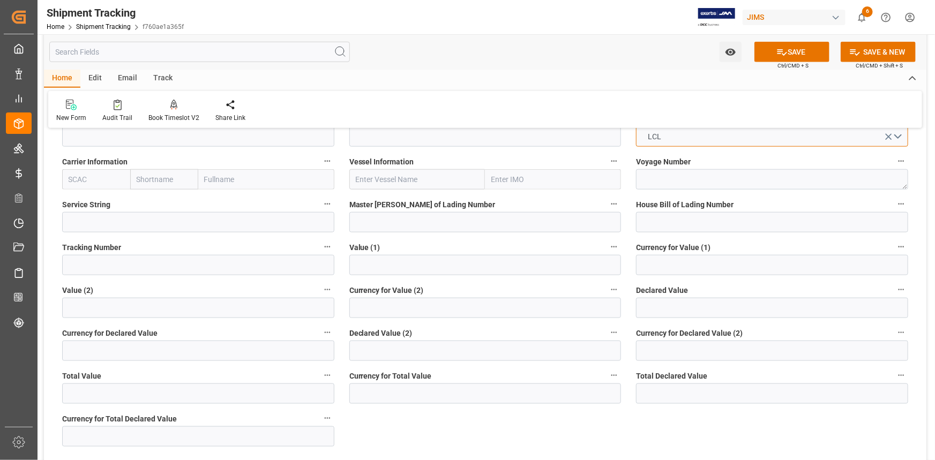
scroll to position [536, 0]
click at [375, 258] on input "text" at bounding box center [485, 264] width 272 height 20
type input "29007.05"
click at [674, 265] on input at bounding box center [772, 264] width 272 height 20
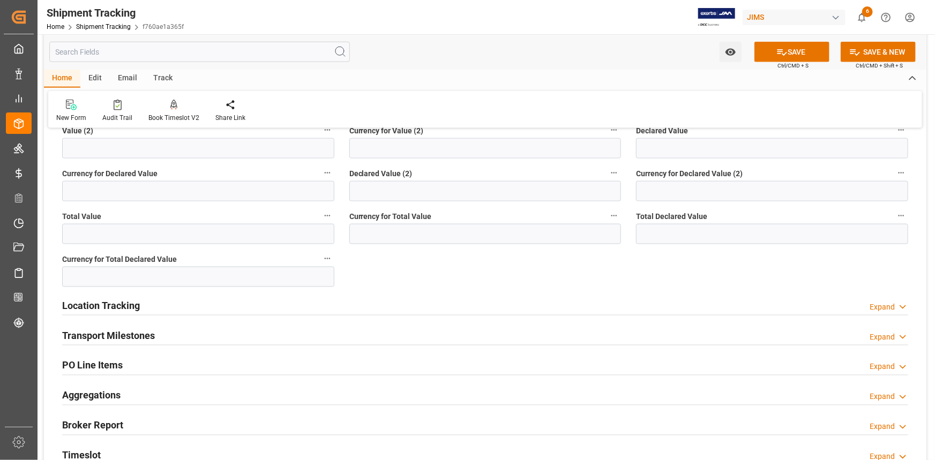
scroll to position [731, 0]
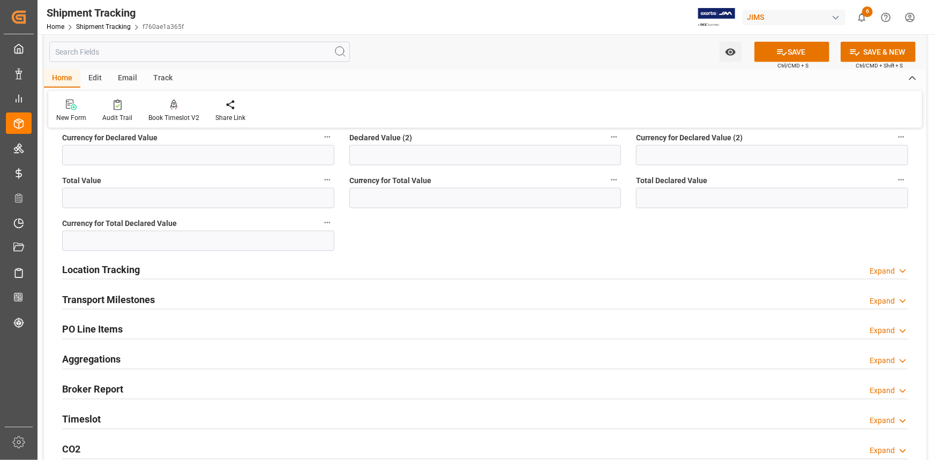
type input "USD"
click at [298, 265] on div "Location Tracking Expand" at bounding box center [485, 269] width 846 height 20
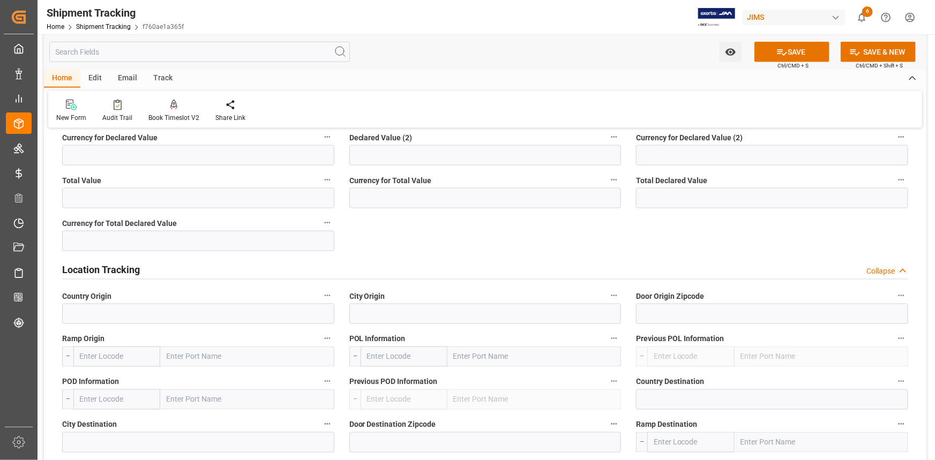
drag, startPoint x: 309, startPoint y: 267, endPoint x: 290, endPoint y: 275, distance: 19.9
click at [308, 267] on div "Location Tracking Collapse" at bounding box center [485, 269] width 846 height 20
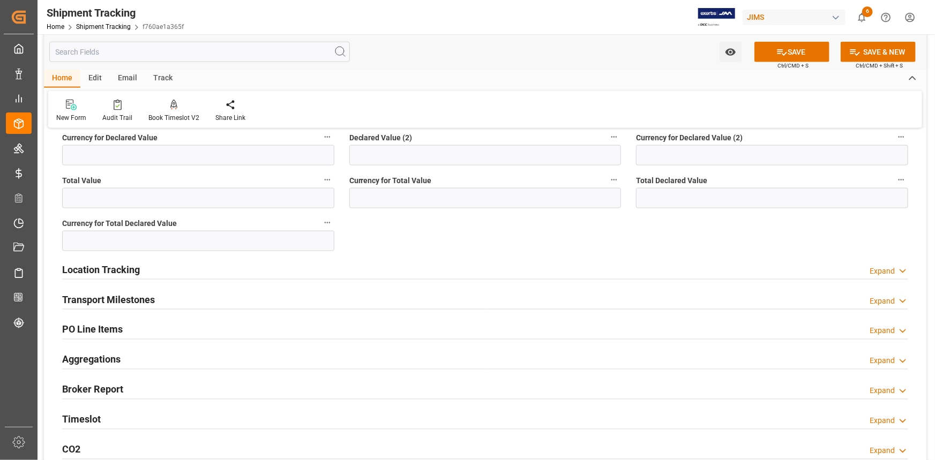
click at [224, 293] on div "Transport Milestones Expand" at bounding box center [485, 299] width 846 height 20
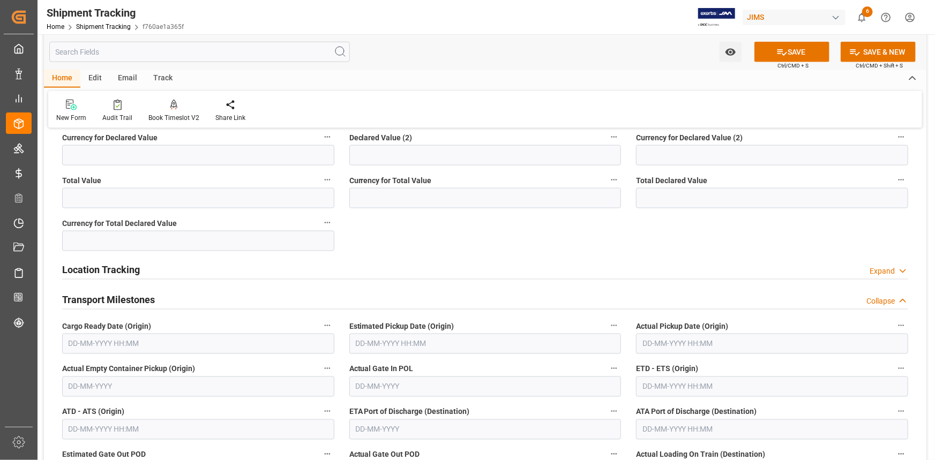
scroll to position [779, 0]
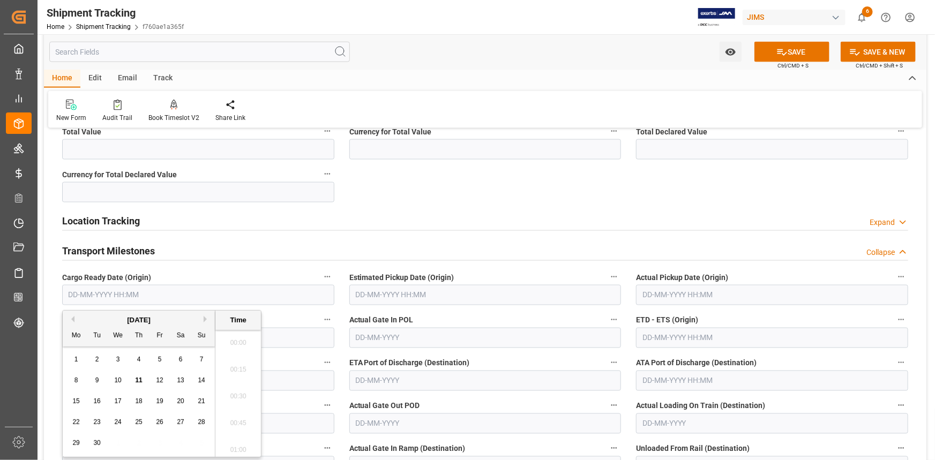
click at [155, 293] on input "text" at bounding box center [198, 295] width 272 height 20
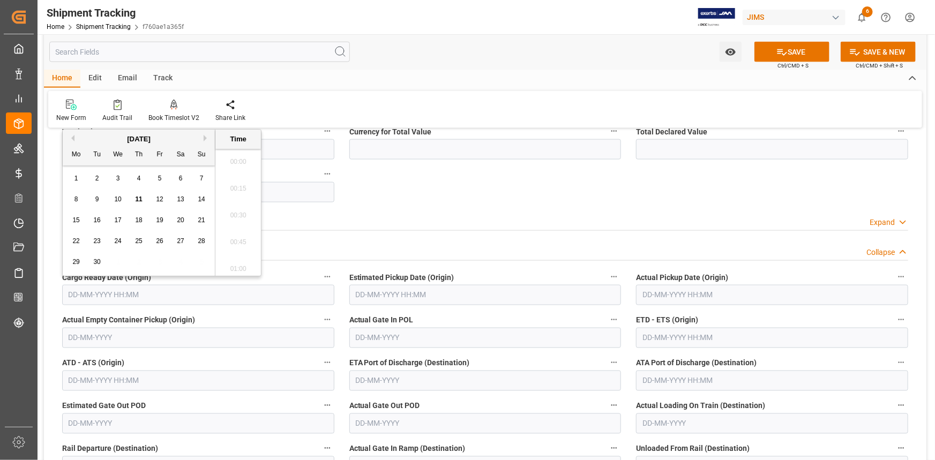
scroll to position [968, 0]
click at [96, 198] on span "9" at bounding box center [97, 200] width 4 height 8
type input "09-09-2025 00:00"
click at [400, 300] on input "text" at bounding box center [485, 295] width 272 height 20
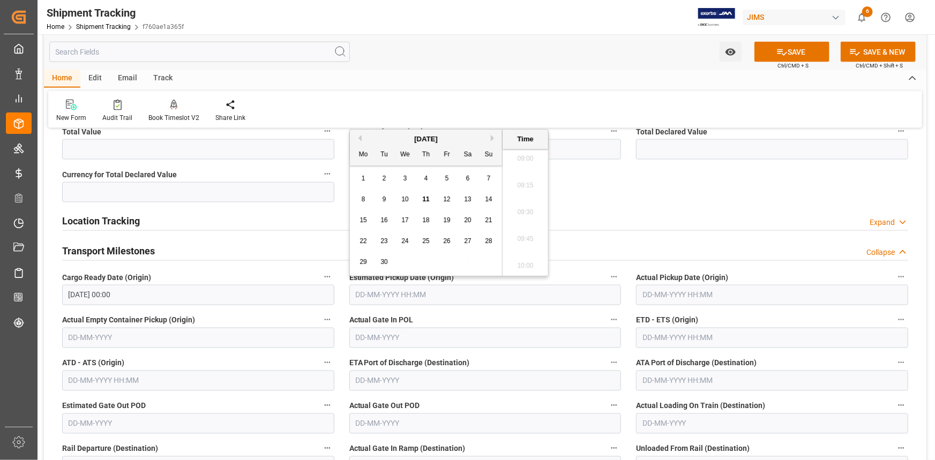
click at [469, 219] on span "20" at bounding box center [467, 221] width 7 height 8
type input "20-09-2025 00:00"
click at [665, 336] on input "text" at bounding box center [772, 338] width 272 height 20
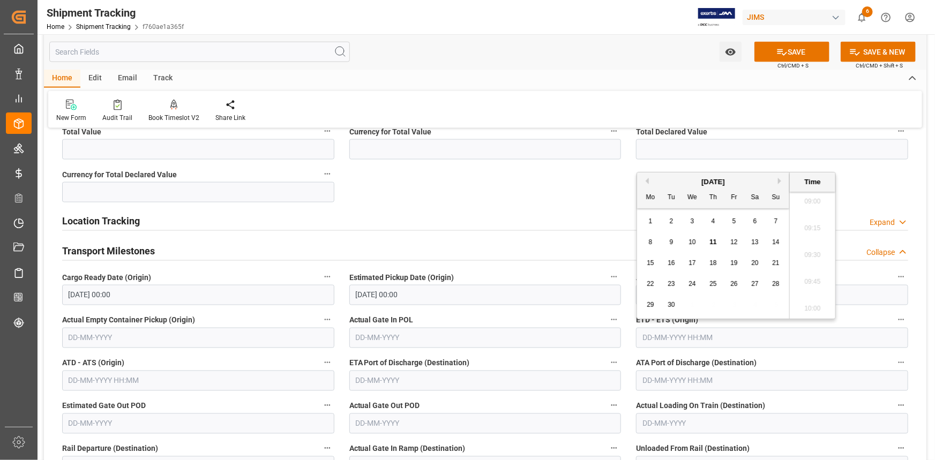
click at [691, 283] on span "24" at bounding box center [692, 284] width 7 height 8
type input "24-09-2025 00:00"
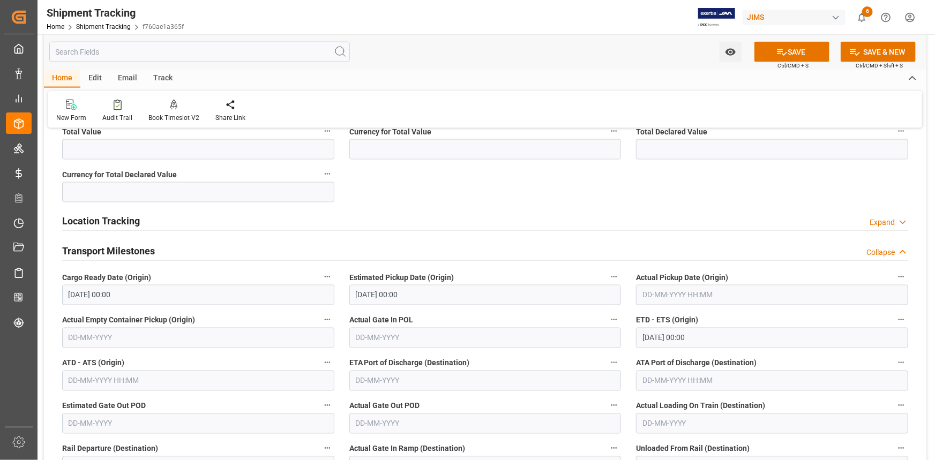
click at [531, 311] on div "Actual Gate In POL" at bounding box center [485, 330] width 287 height 43
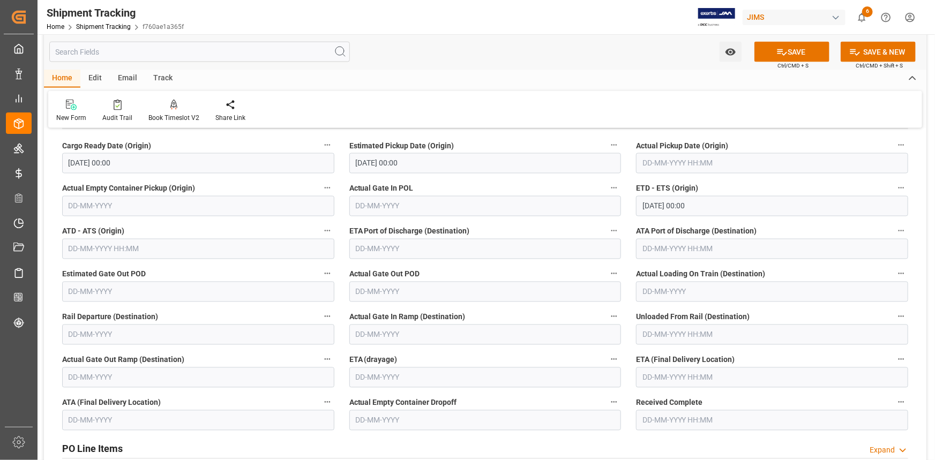
scroll to position [926, 0]
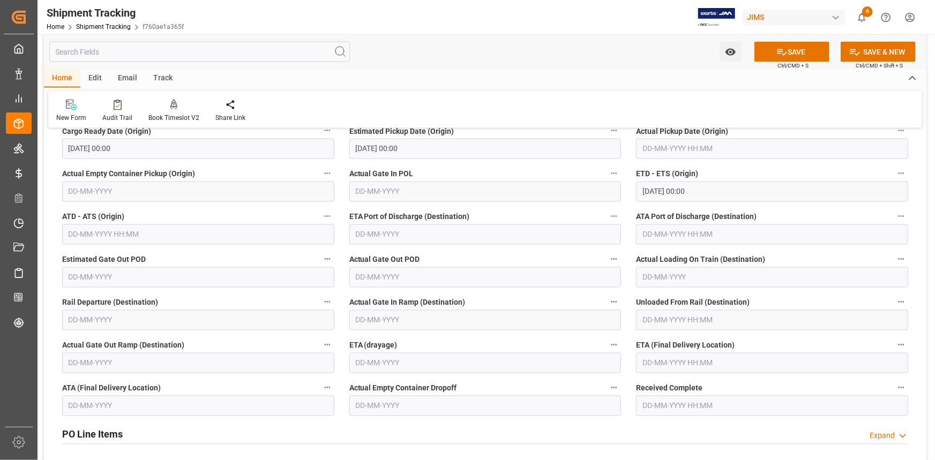
click at [672, 362] on input "text" at bounding box center [772, 363] width 272 height 20
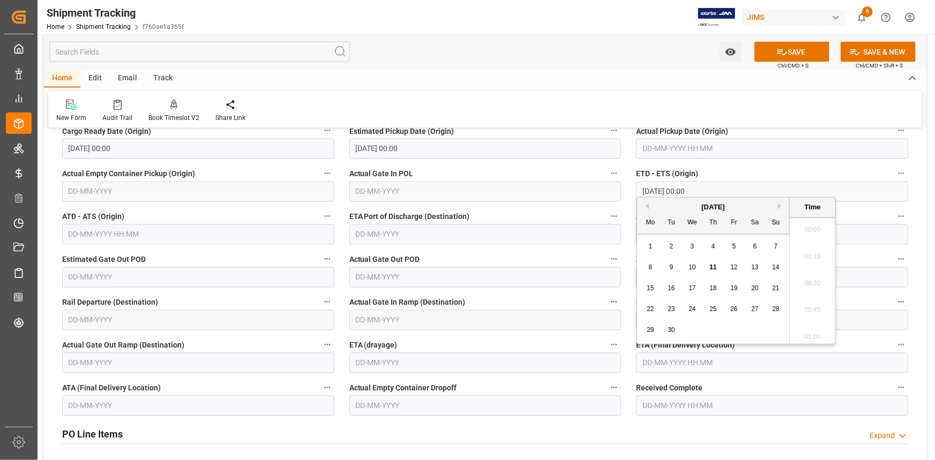
scroll to position [968, 0]
click at [780, 207] on button "Next Month" at bounding box center [781, 206] width 6 height 6
click at [712, 331] on span "30" at bounding box center [713, 330] width 7 height 8
type input "30-10-2025 00:00"
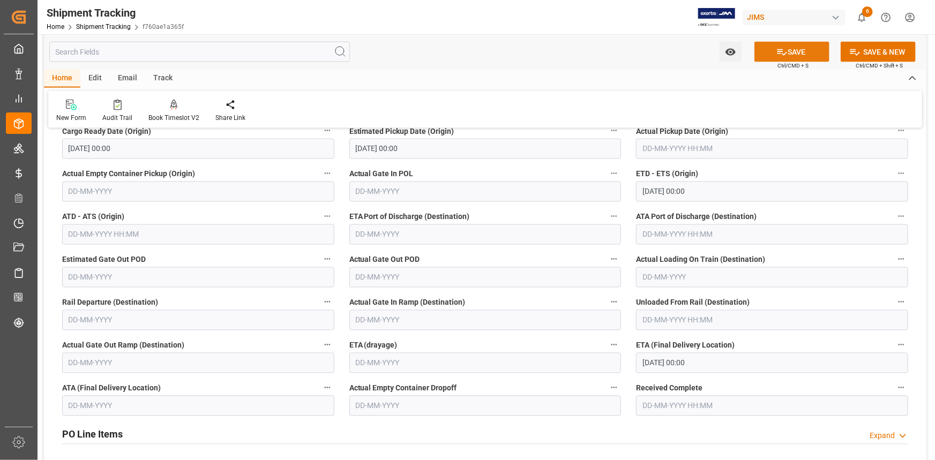
click at [785, 57] on icon at bounding box center [782, 52] width 11 height 11
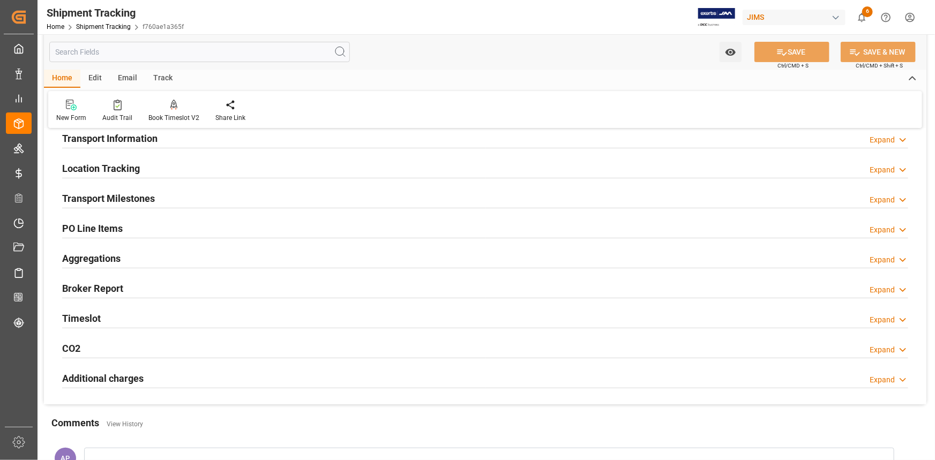
scroll to position [102, 0]
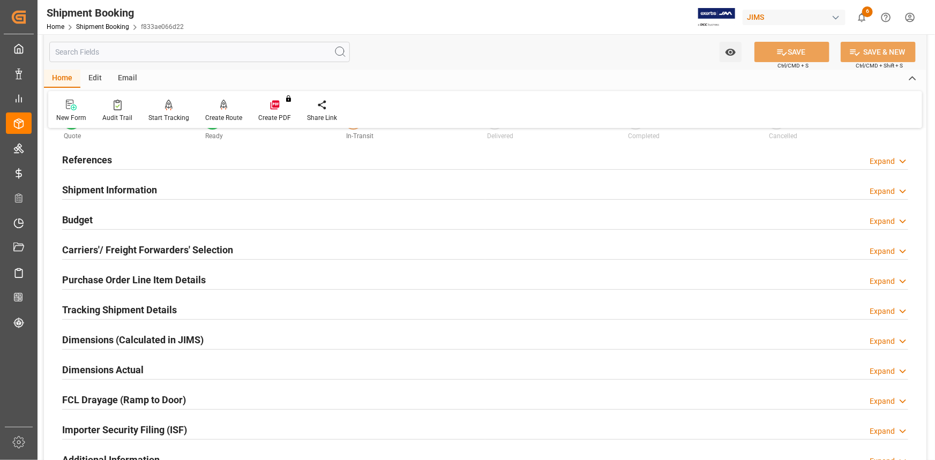
scroll to position [97, 0]
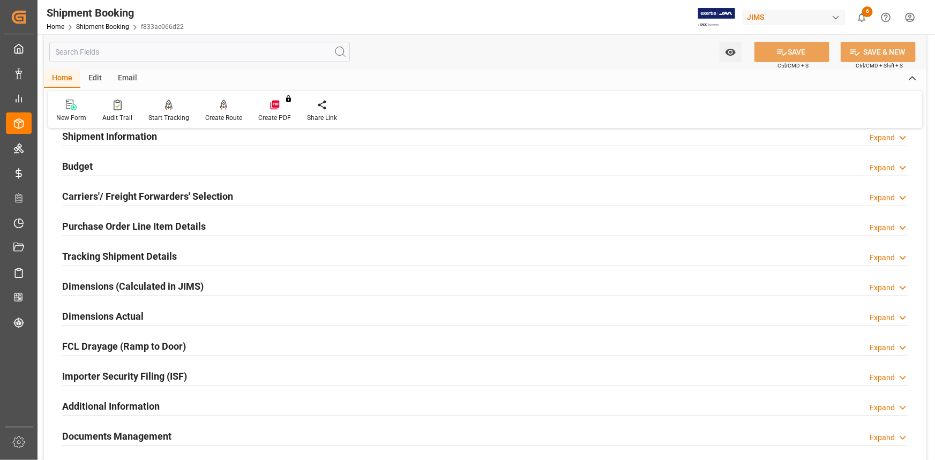
drag, startPoint x: 199, startPoint y: 322, endPoint x: 208, endPoint y: 321, distance: 9.2
click at [199, 322] on div "Dimensions Actual Expand" at bounding box center [485, 315] width 846 height 20
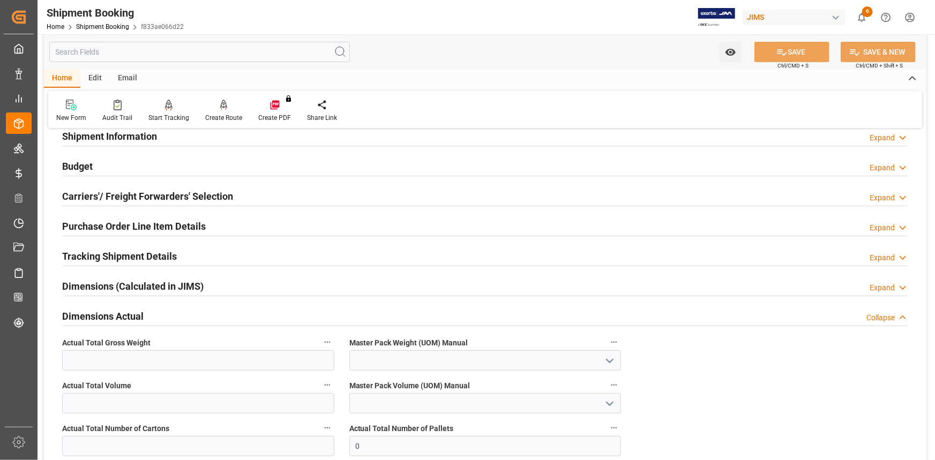
scroll to position [195, 0]
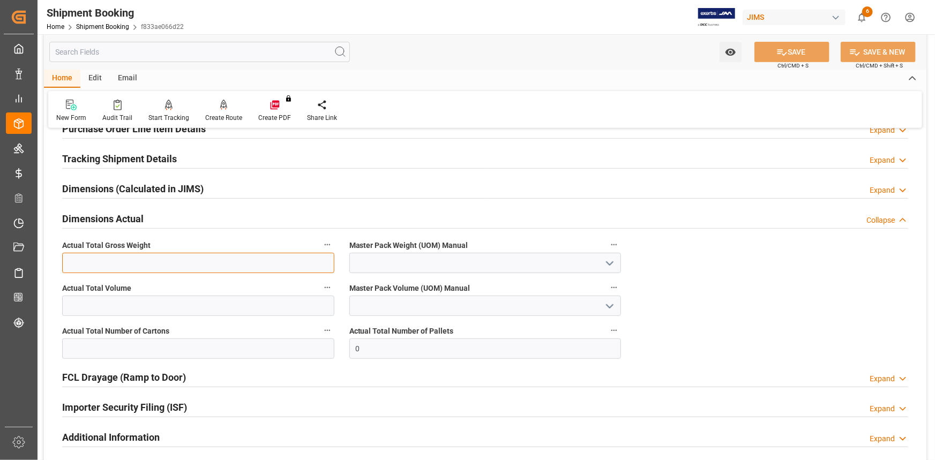
click at [173, 264] on input "text" at bounding box center [198, 263] width 272 height 20
click at [130, 266] on input "text" at bounding box center [198, 263] width 272 height 20
type input "1352"
click at [609, 261] on icon "open menu" at bounding box center [609, 263] width 13 height 13
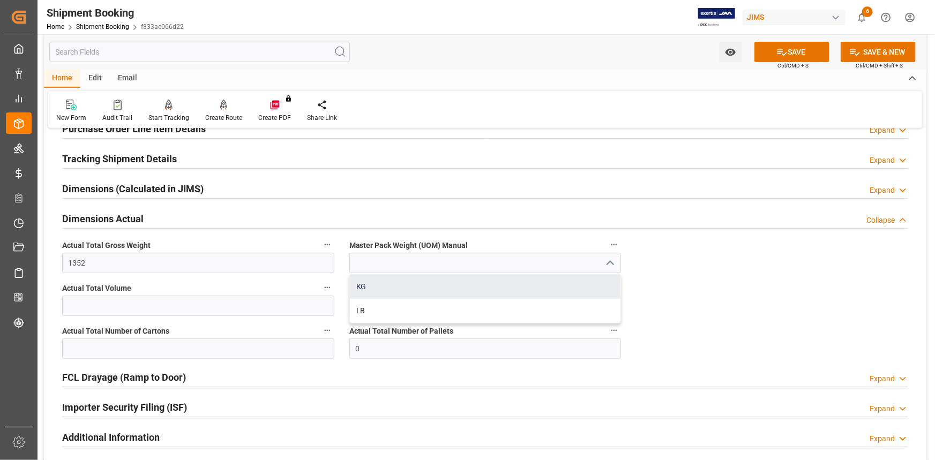
drag, startPoint x: 407, startPoint y: 282, endPoint x: 354, endPoint y: 284, distance: 53.6
click at [406, 284] on div "KG" at bounding box center [485, 287] width 271 height 24
type input "KG"
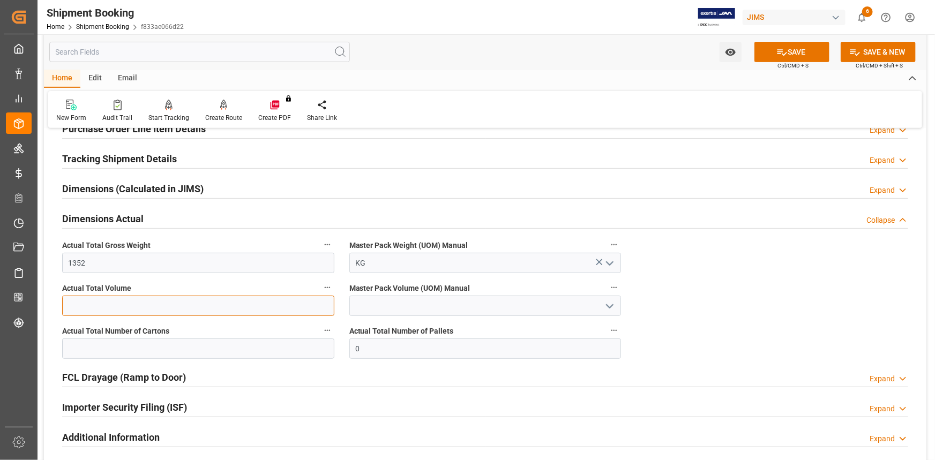
drag, startPoint x: 175, startPoint y: 305, endPoint x: 204, endPoint y: 304, distance: 28.4
click at [175, 305] on input "text" at bounding box center [198, 306] width 272 height 20
type input "7.776"
click at [610, 307] on polyline "open menu" at bounding box center [610, 306] width 6 height 3
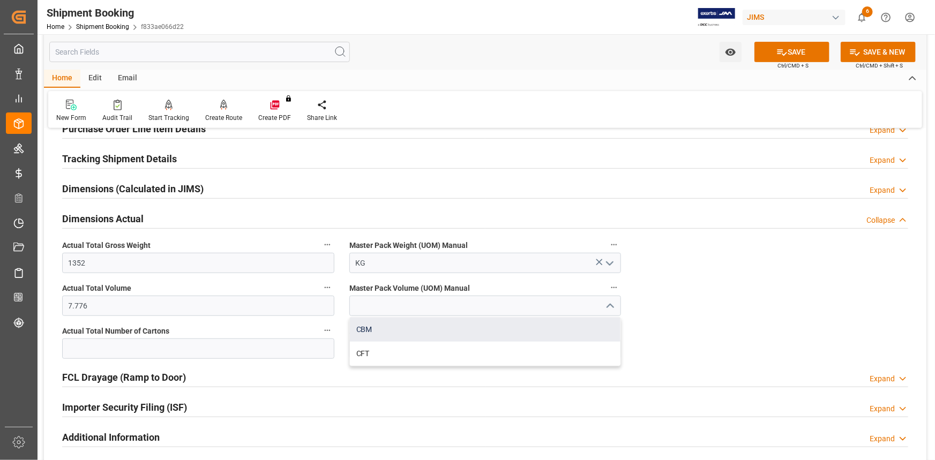
click at [446, 332] on div "CBM" at bounding box center [485, 330] width 271 height 24
type input "CBM"
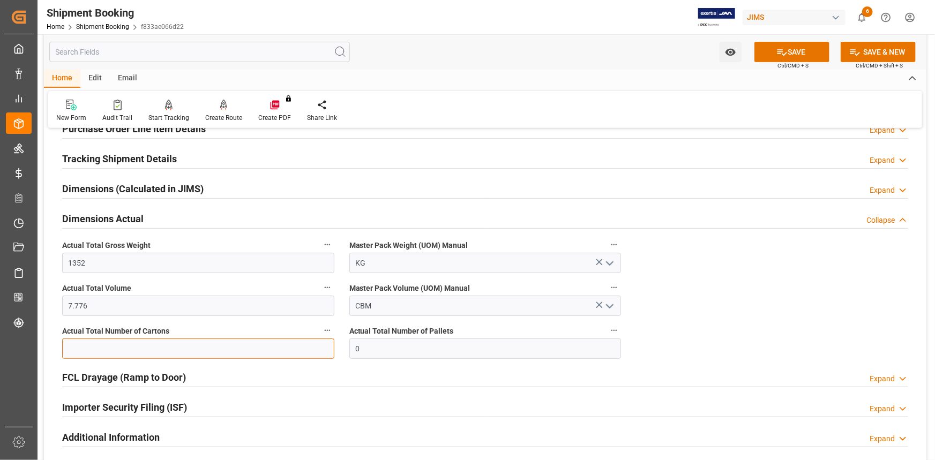
click at [172, 350] on input "text" at bounding box center [198, 349] width 272 height 20
type input "123"
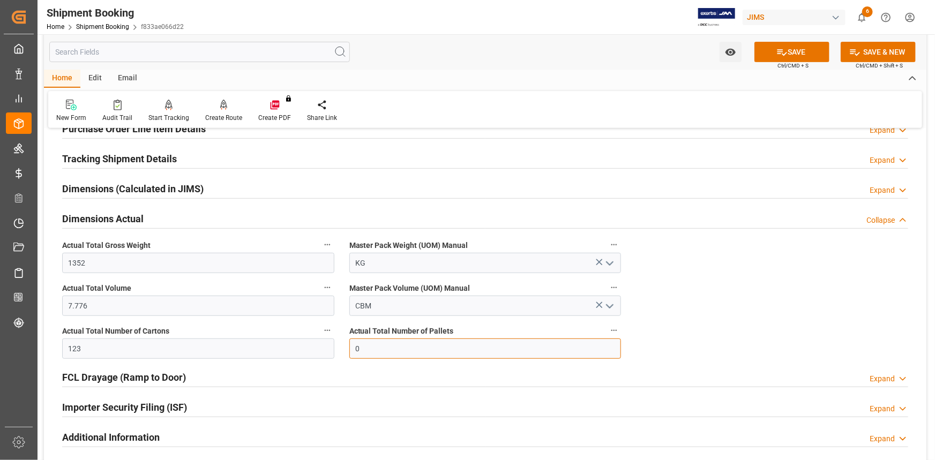
click at [339, 352] on div "Quote Ready In-Transit Delivered Completed Cancelled References Expand JAM Refe…" at bounding box center [485, 233] width 883 height 580
type input "5"
click at [788, 55] on button "SAVE" at bounding box center [792, 52] width 75 height 20
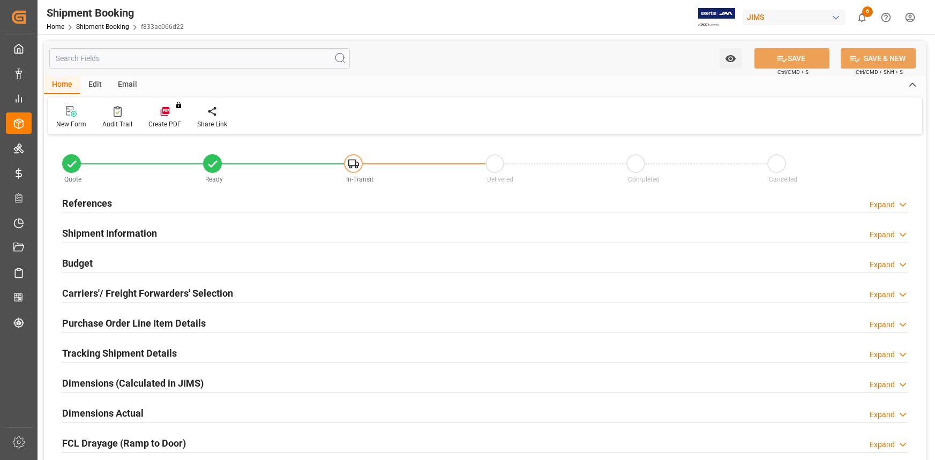
type input "0"
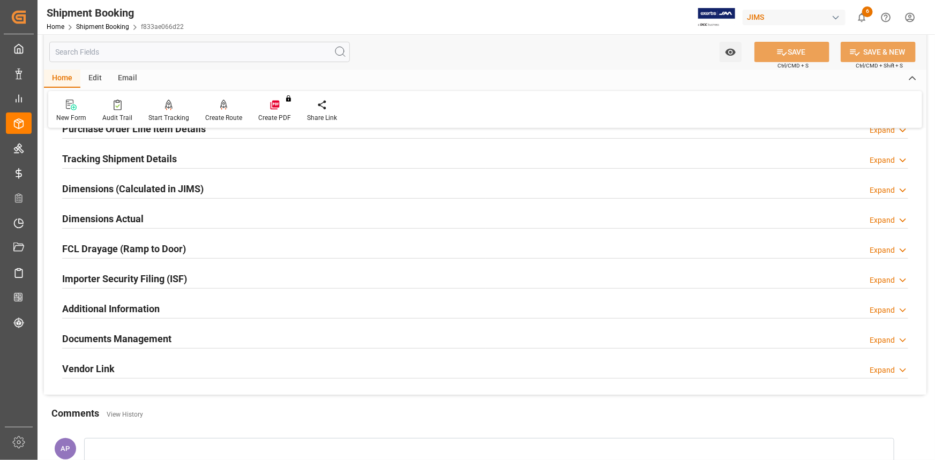
click at [168, 215] on div "Dimensions Actual Expand" at bounding box center [485, 218] width 846 height 20
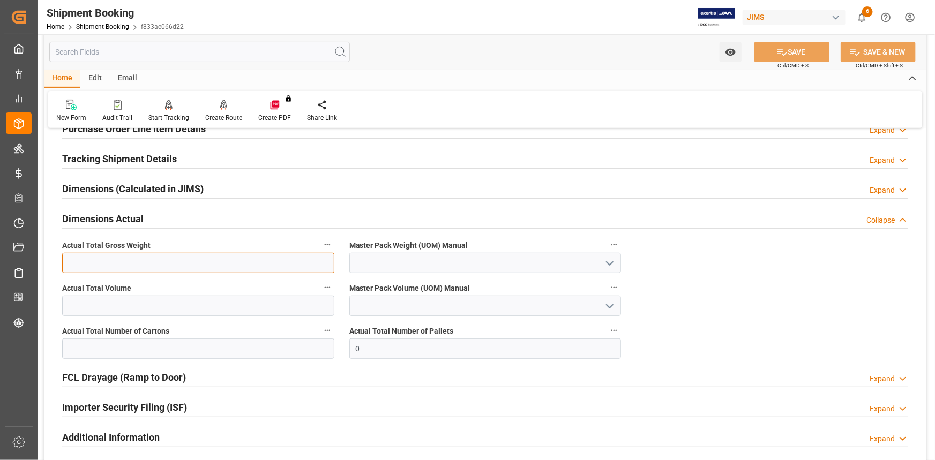
click at [99, 260] on input "text" at bounding box center [198, 263] width 272 height 20
type input "1352"
click at [612, 260] on icon "open menu" at bounding box center [609, 263] width 13 height 13
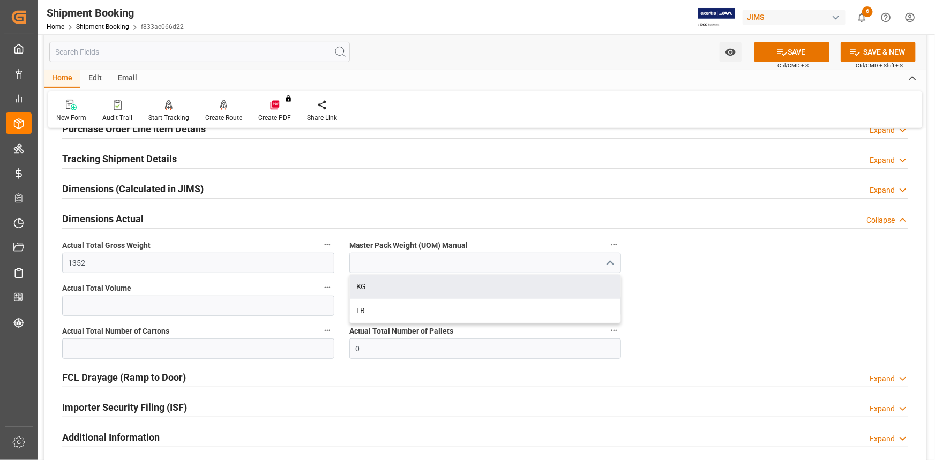
drag, startPoint x: 446, startPoint y: 286, endPoint x: 363, endPoint y: 300, distance: 84.3
click at [445, 286] on div "KG" at bounding box center [485, 287] width 271 height 24
type input "KG"
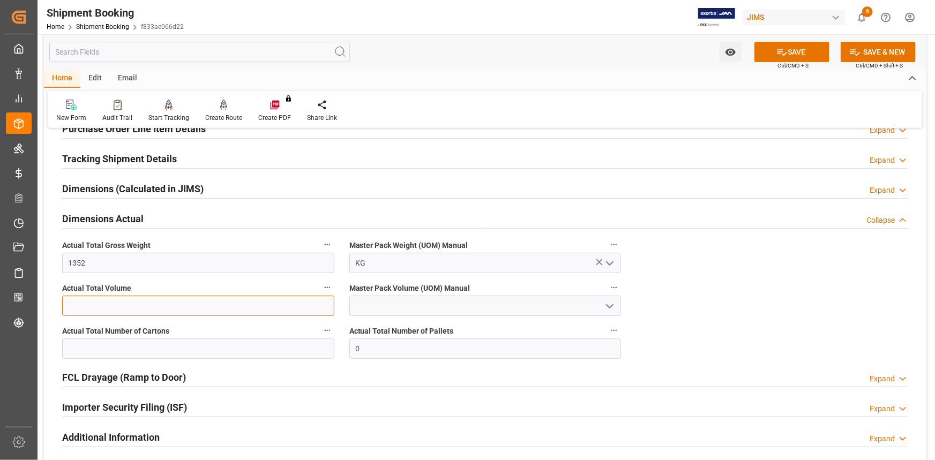
drag, startPoint x: 195, startPoint y: 307, endPoint x: 205, endPoint y: 308, distance: 10.8
click at [195, 307] on input "text" at bounding box center [198, 306] width 272 height 20
type input "7.776"
click at [609, 304] on icon "open menu" at bounding box center [609, 306] width 13 height 13
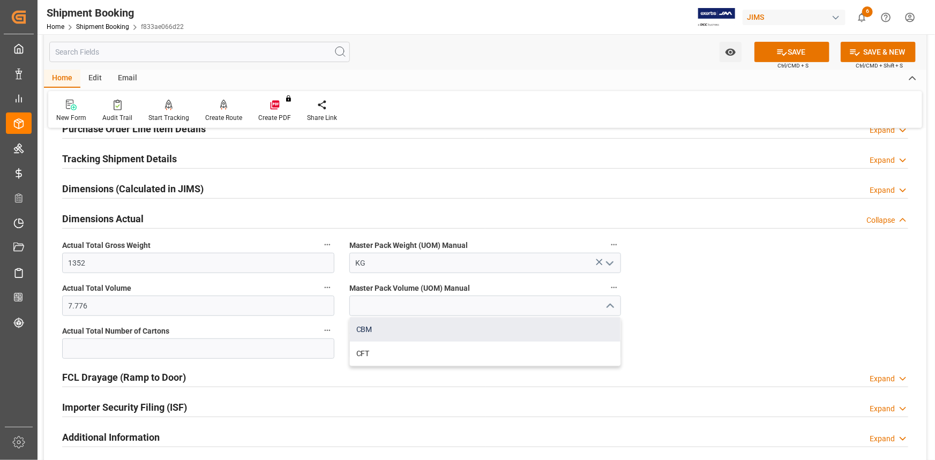
click at [439, 326] on div "CBM" at bounding box center [485, 330] width 271 height 24
type input "CBM"
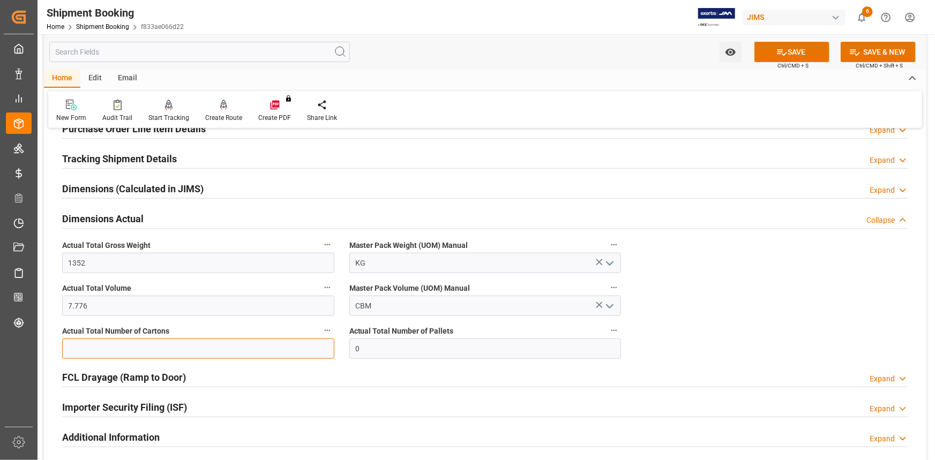
click at [162, 345] on input "text" at bounding box center [198, 349] width 272 height 20
type input "123"
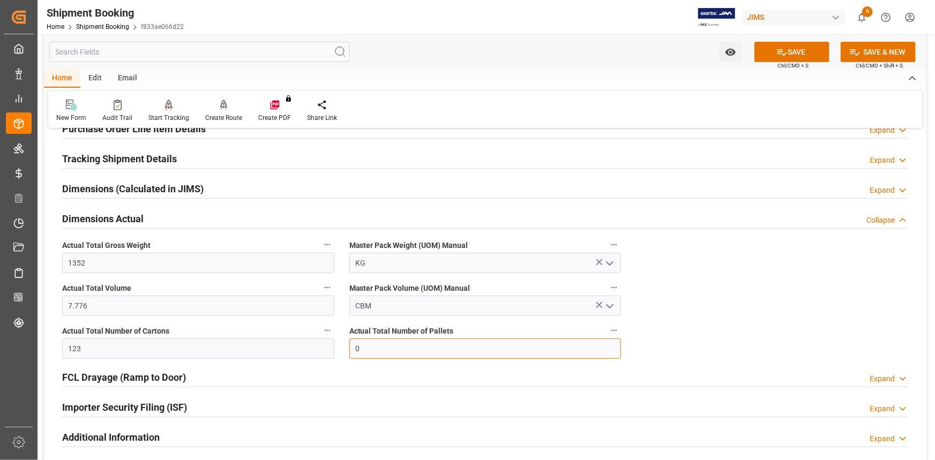
drag, startPoint x: 343, startPoint y: 348, endPoint x: 318, endPoint y: 349, distance: 24.7
click at [318, 348] on div "Quote Ready In-Transit Delivered Completed Cancelled References Expand JAM Refe…" at bounding box center [485, 233] width 883 height 580
type input "5"
click at [794, 55] on button "SAVE" at bounding box center [792, 52] width 75 height 20
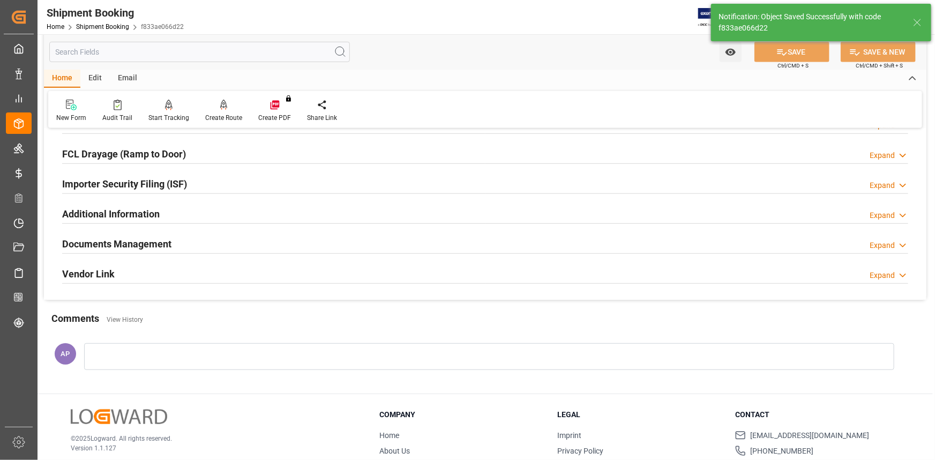
scroll to position [292, 0]
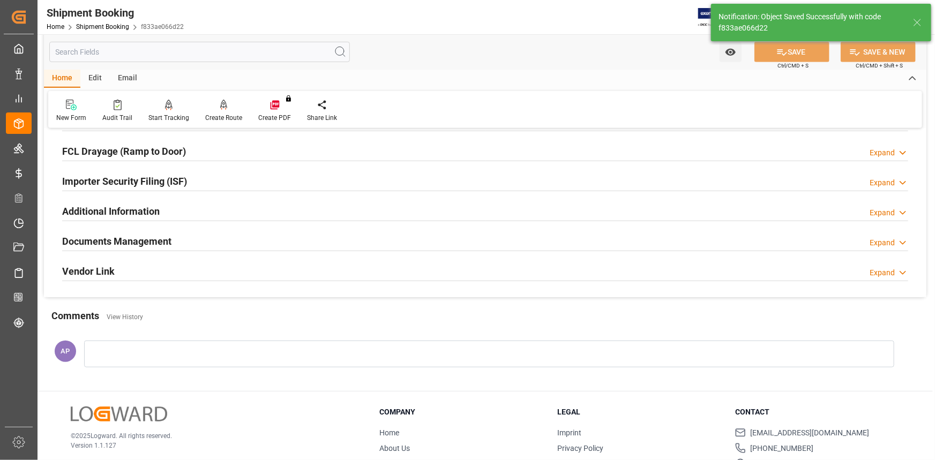
click at [224, 236] on div "Documents Management Expand" at bounding box center [485, 240] width 846 height 20
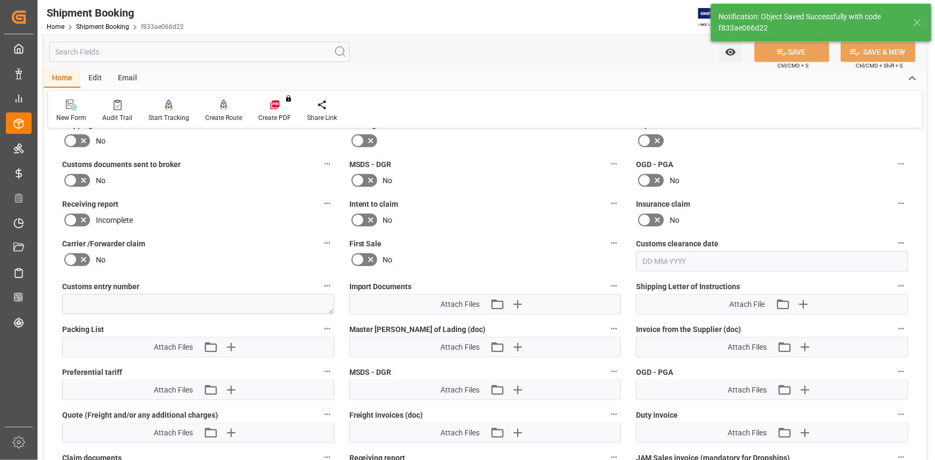
scroll to position [438, 0]
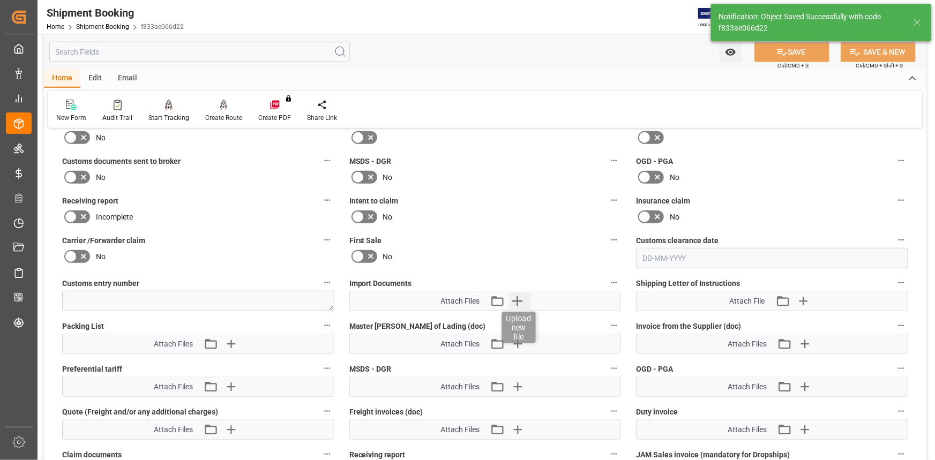
click at [524, 300] on icon "button" at bounding box center [517, 301] width 17 height 17
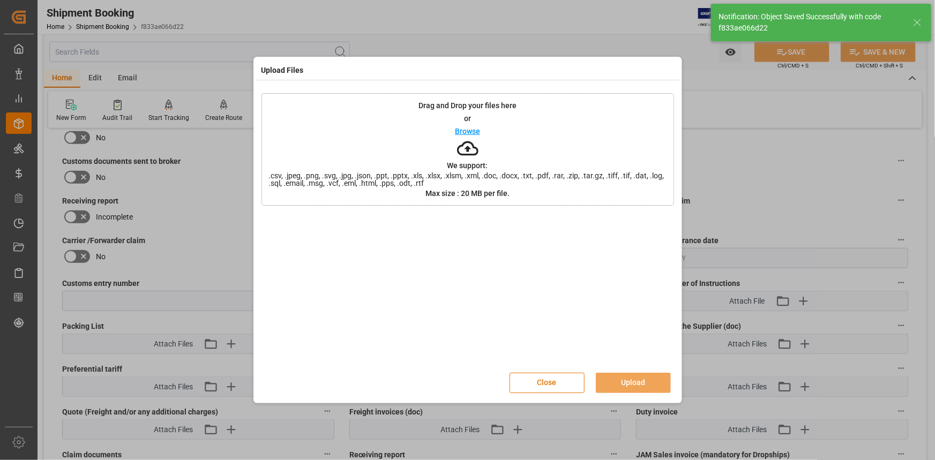
click at [466, 125] on div "Browse" at bounding box center [467, 131] width 25 height 13
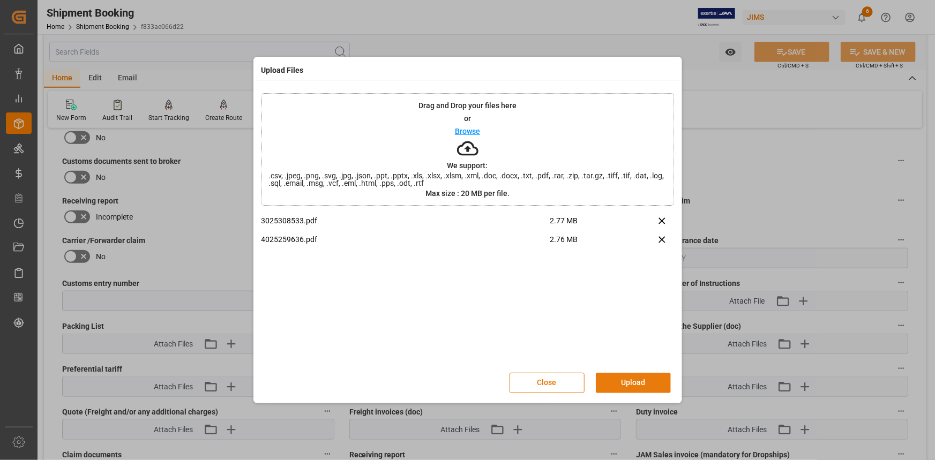
click at [628, 381] on button "Upload" at bounding box center [633, 383] width 75 height 20
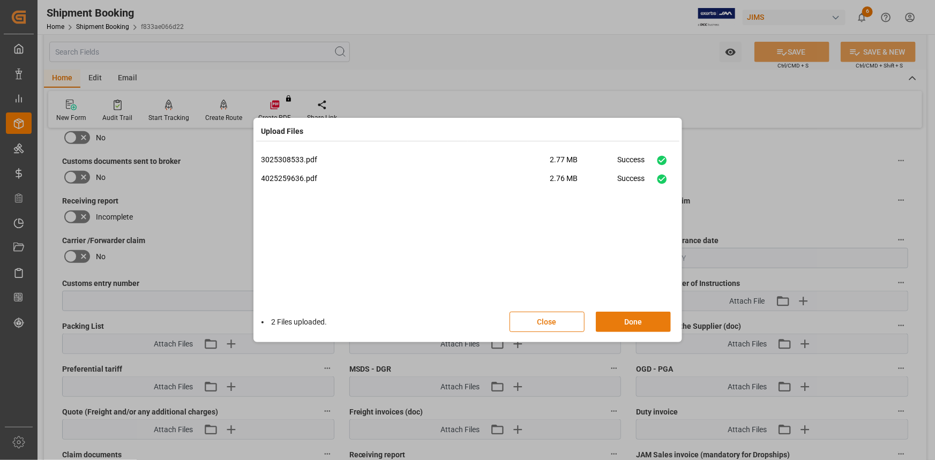
click at [650, 325] on button "Done" at bounding box center [633, 322] width 75 height 20
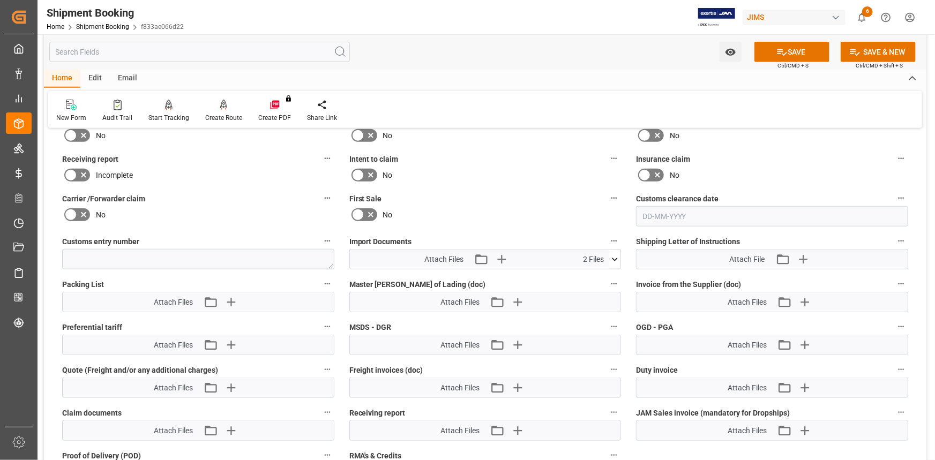
scroll to position [536, 0]
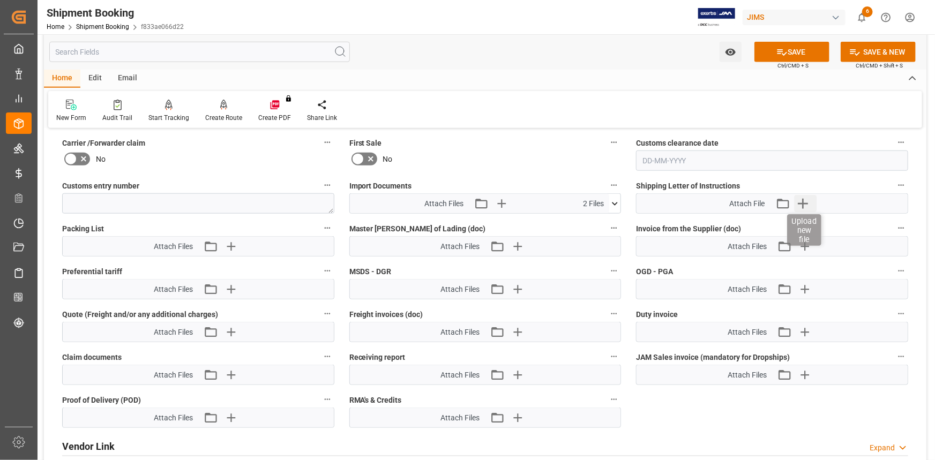
click at [803, 199] on icon "button" at bounding box center [803, 204] width 10 height 10
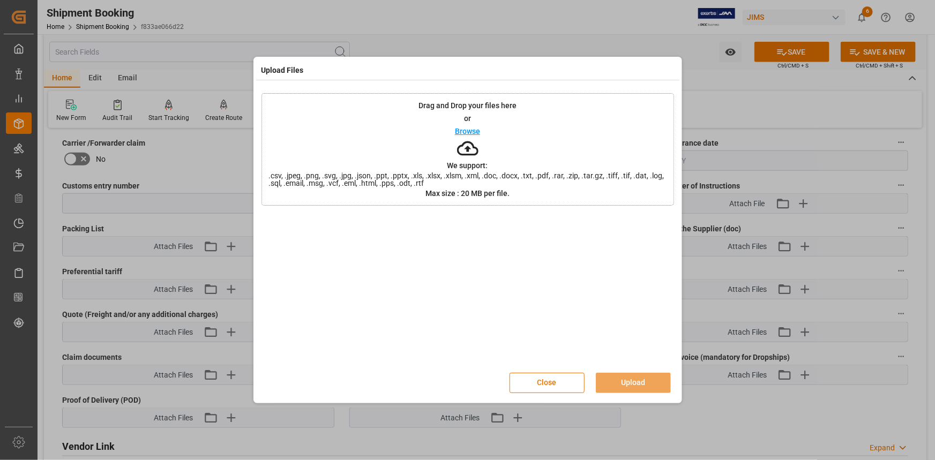
click at [476, 133] on p "Browse" at bounding box center [467, 132] width 25 height 8
click at [635, 385] on button "Upload" at bounding box center [633, 383] width 75 height 20
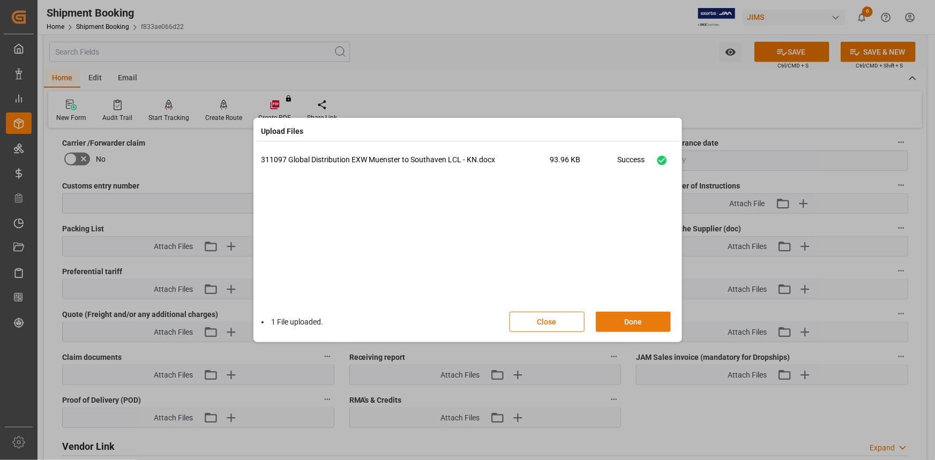
click at [636, 317] on button "Done" at bounding box center [633, 322] width 75 height 20
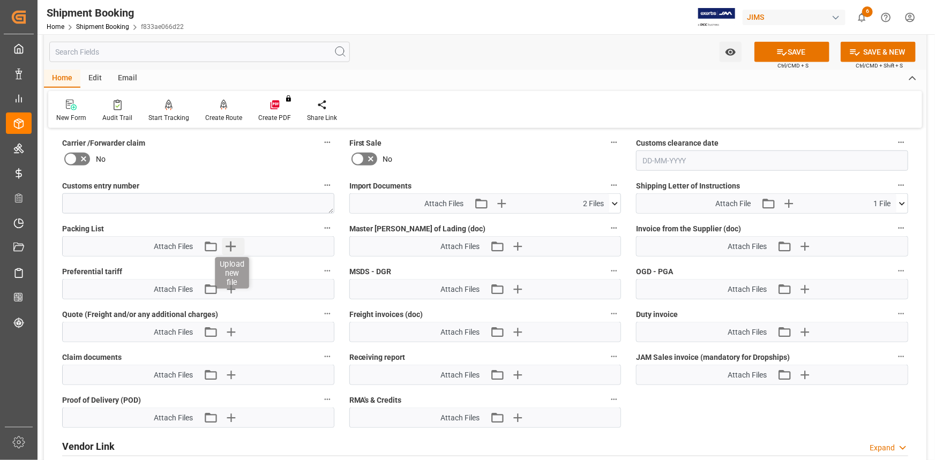
click at [232, 244] on icon "button" at bounding box center [230, 246] width 17 height 17
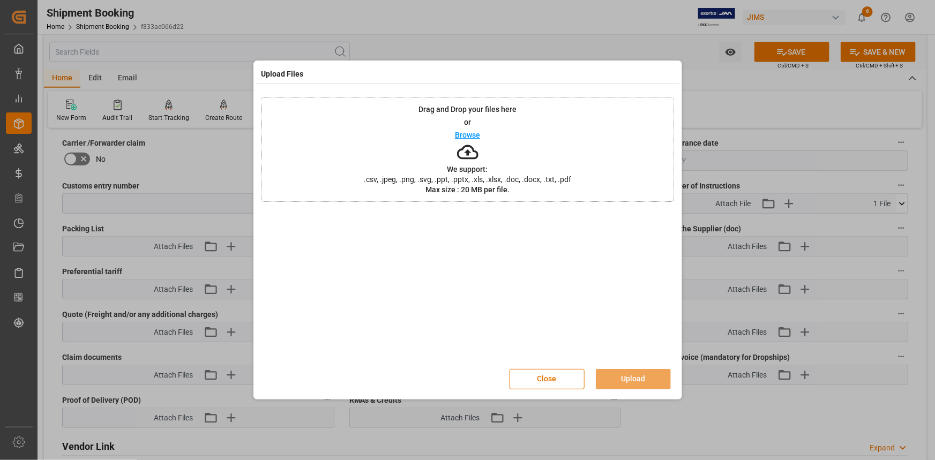
click at [463, 135] on p "Browse" at bounding box center [467, 135] width 25 height 8
click at [632, 375] on button "Upload" at bounding box center [633, 379] width 75 height 20
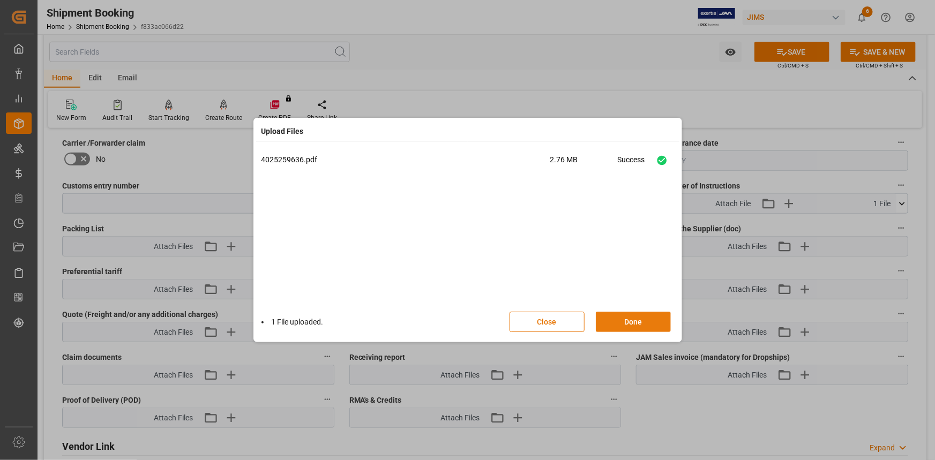
click at [632, 317] on button "Done" at bounding box center [633, 322] width 75 height 20
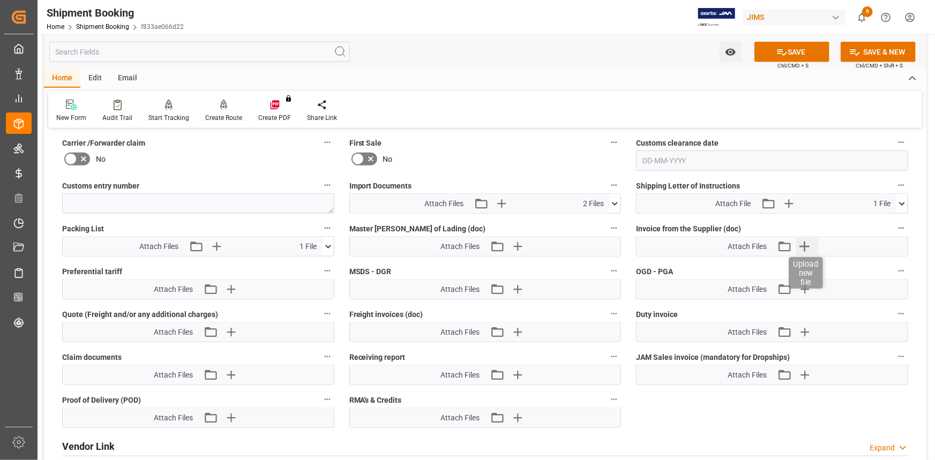
click at [803, 245] on icon "button" at bounding box center [805, 247] width 10 height 10
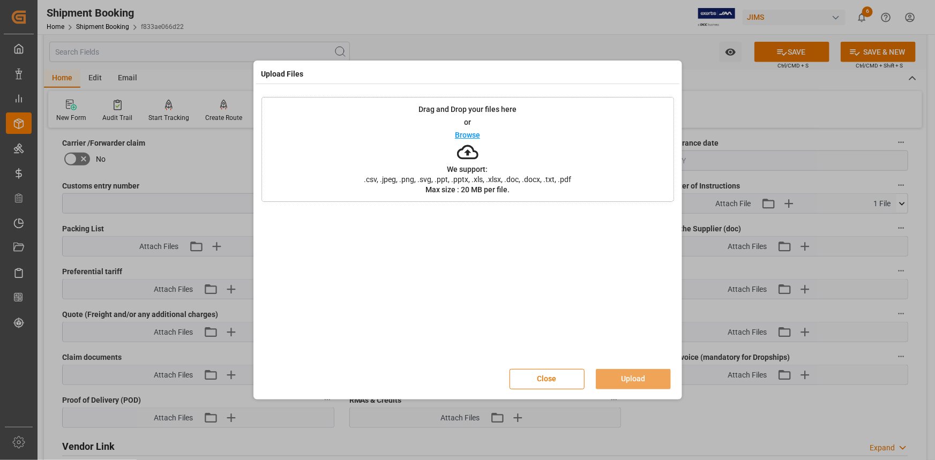
click at [468, 135] on p "Browse" at bounding box center [467, 135] width 25 height 8
click at [635, 378] on button "Upload" at bounding box center [633, 379] width 75 height 20
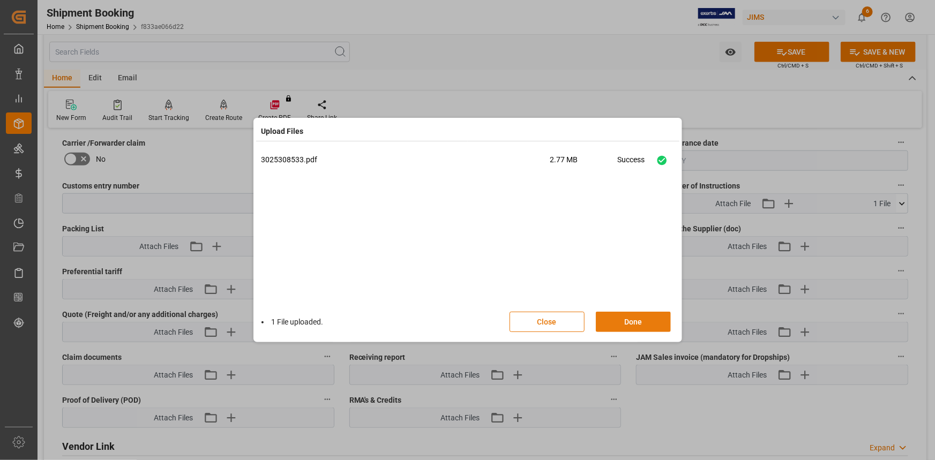
click at [634, 320] on button "Done" at bounding box center [633, 322] width 75 height 20
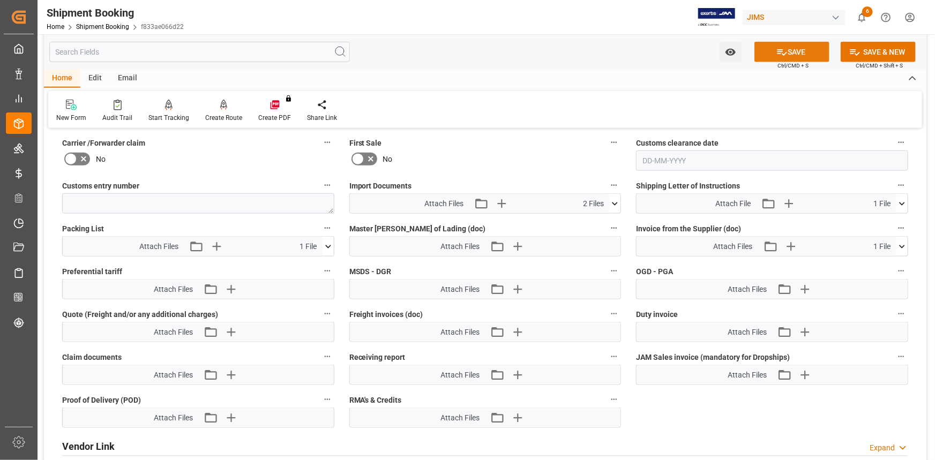
click at [794, 54] on button "SAVE" at bounding box center [792, 52] width 75 height 20
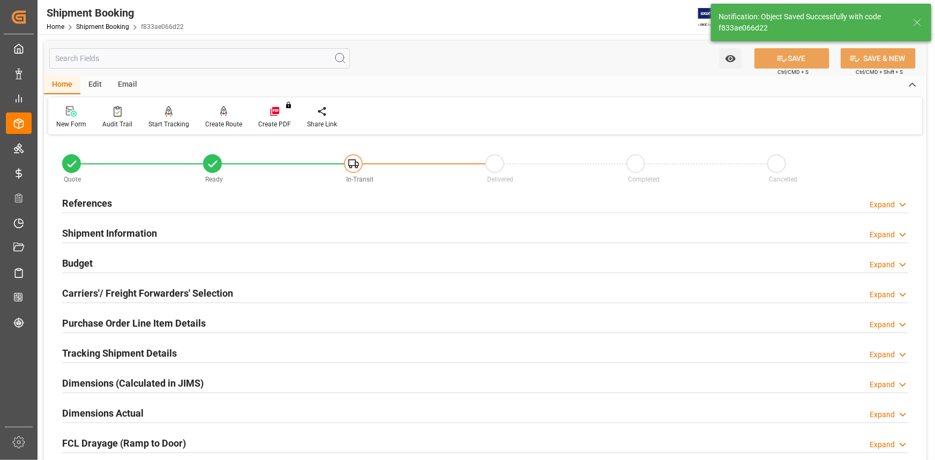
scroll to position [0, 0]
click at [225, 202] on div "References Expand" at bounding box center [485, 202] width 846 height 20
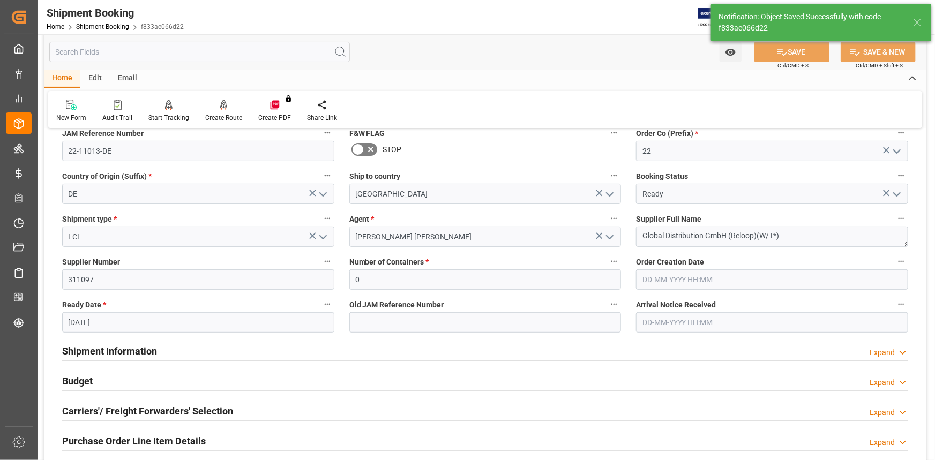
scroll to position [97, 0]
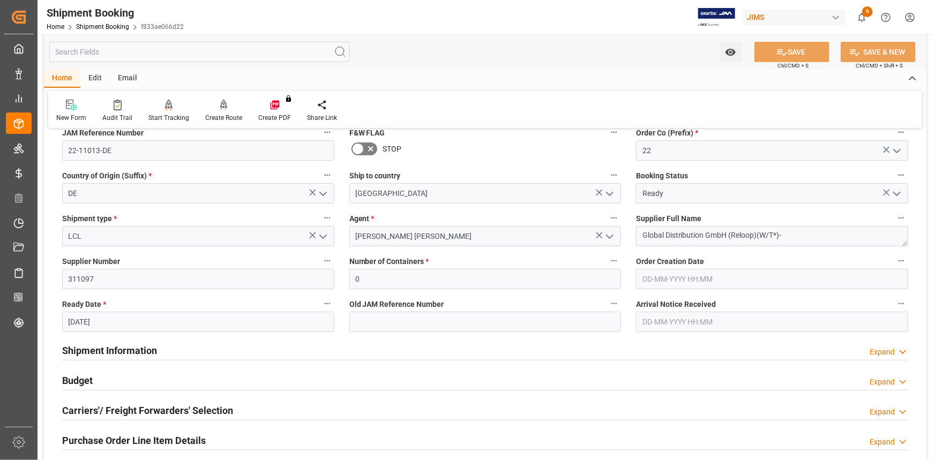
click at [127, 321] on input "10-09-2025" at bounding box center [198, 322] width 272 height 20
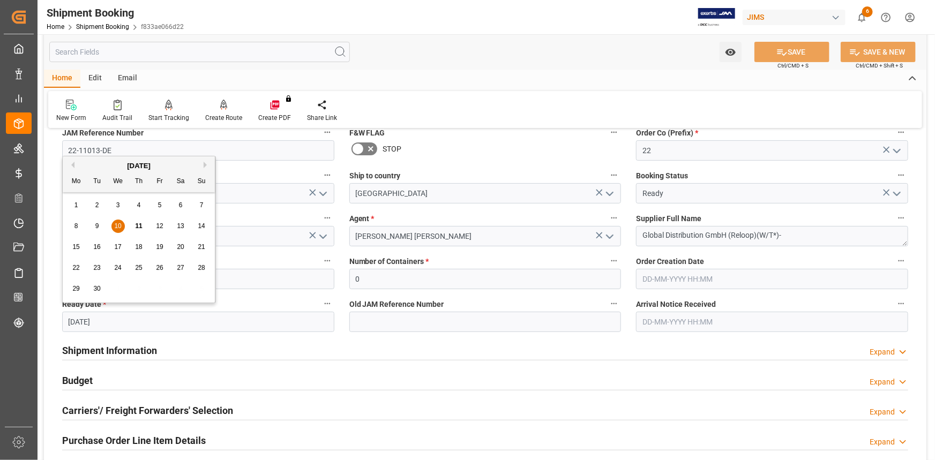
click at [96, 225] on span "9" at bounding box center [97, 226] width 4 height 8
type input "09-09-2025"
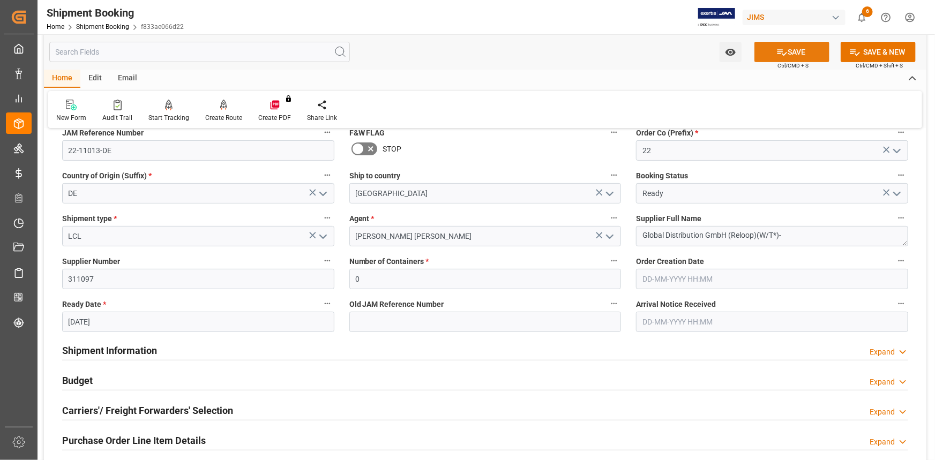
click at [784, 55] on icon at bounding box center [782, 52] width 11 height 11
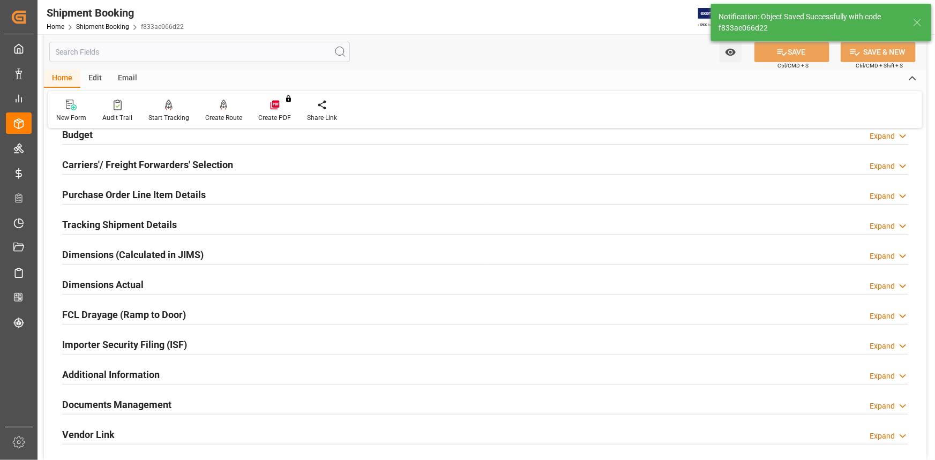
scroll to position [146, 0]
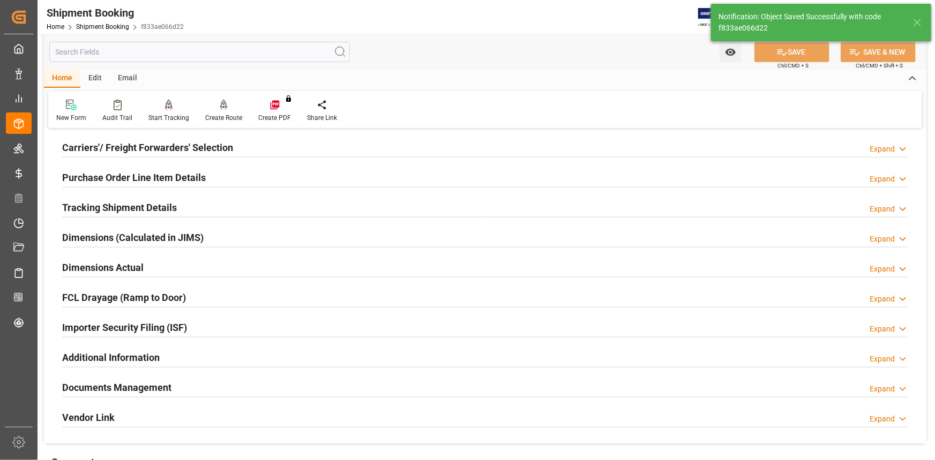
click at [196, 207] on div "Tracking Shipment Details Expand" at bounding box center [485, 207] width 846 height 20
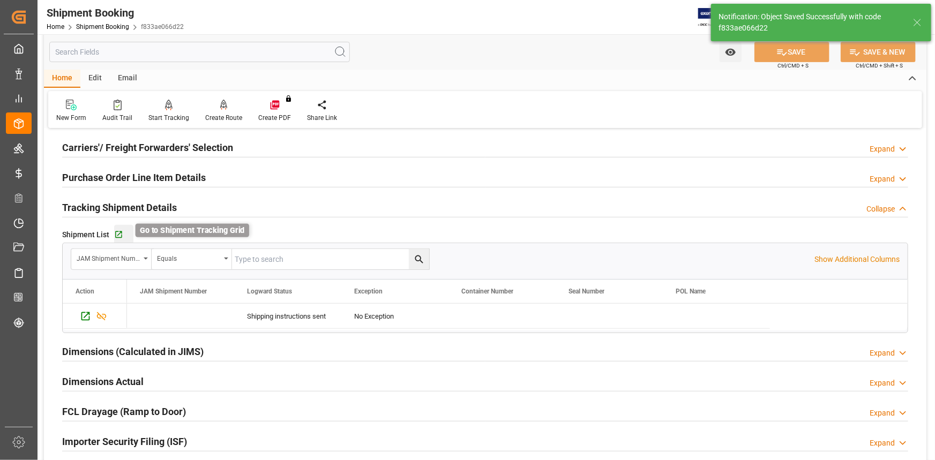
click at [115, 236] on icon "button" at bounding box center [118, 235] width 7 height 7
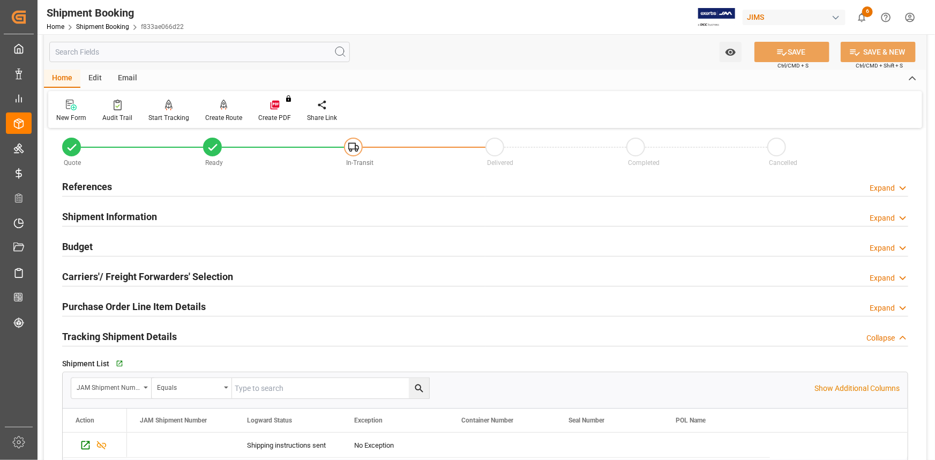
scroll to position [0, 0]
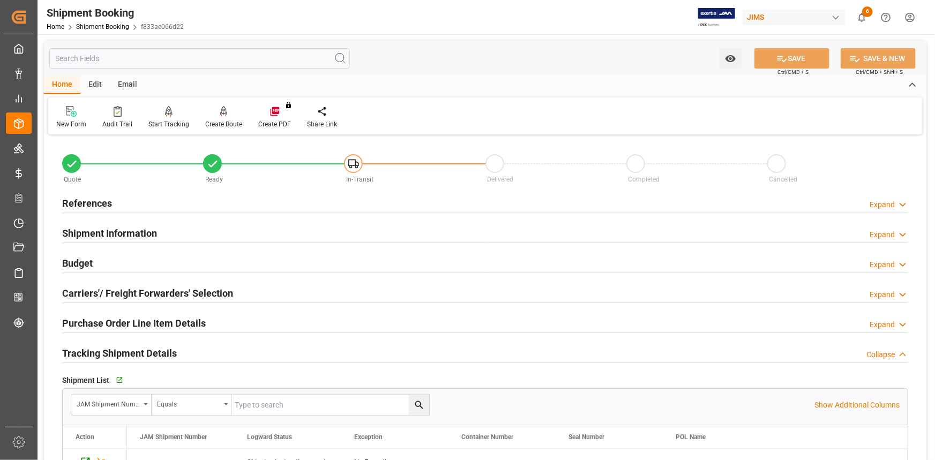
click at [130, 85] on div "Email" at bounding box center [127, 85] width 35 height 18
click at [74, 116] on icon at bounding box center [72, 113] width 14 height 8
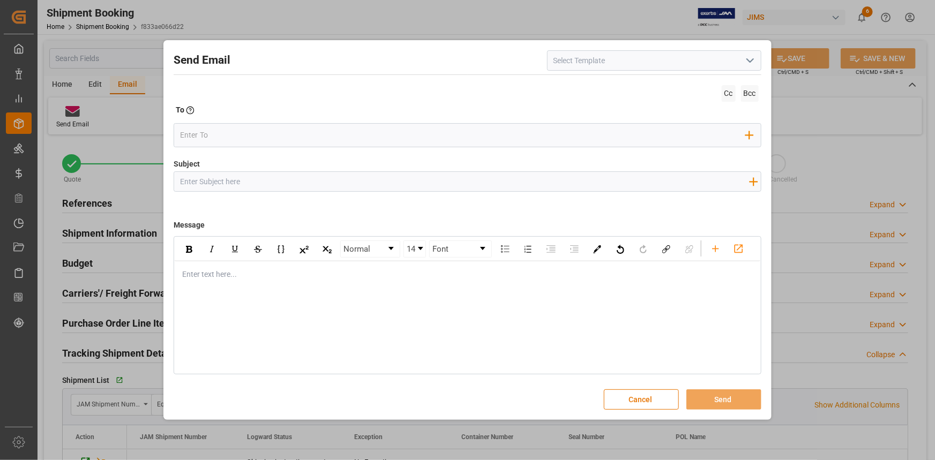
click at [750, 60] on icon "open menu" at bounding box center [750, 60] width 13 height 13
click at [695, 78] on div "2BOOK - Ocean - Air freight" at bounding box center [654, 84] width 213 height 24
type input "2BOOK - Ocean - Air freight"
type input "2BOOK {{jamReferenceNumber}} {{supplierFullName}} Ship from: {{country}} Ship t…"
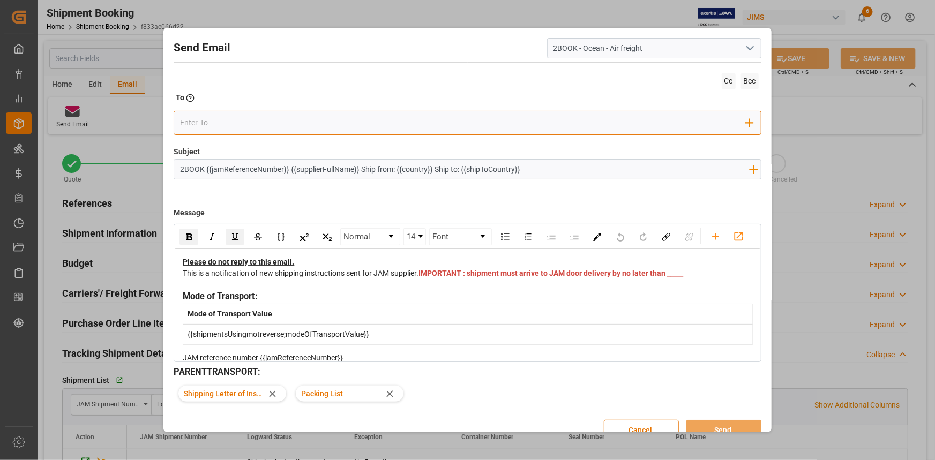
click at [293, 122] on input "email" at bounding box center [463, 123] width 566 height 16
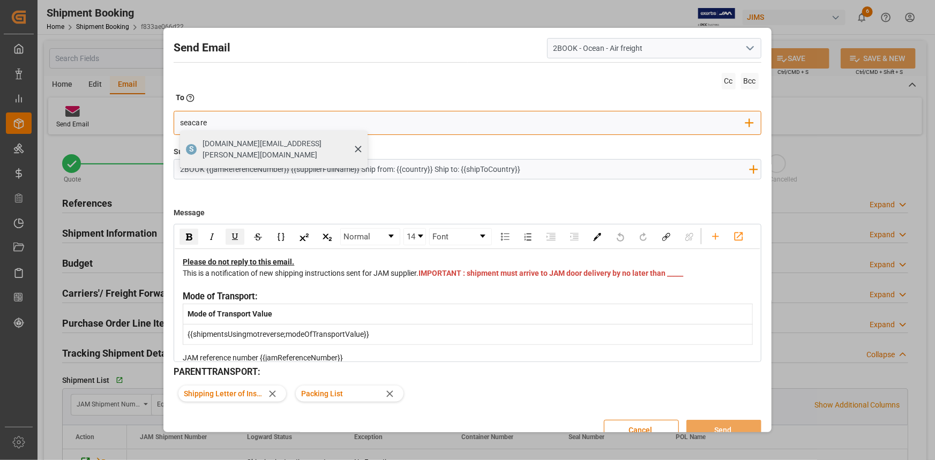
type input "seacare"
click at [275, 145] on span "seacare.mtr@kuehne-nagel.com" at bounding box center [282, 149] width 158 height 23
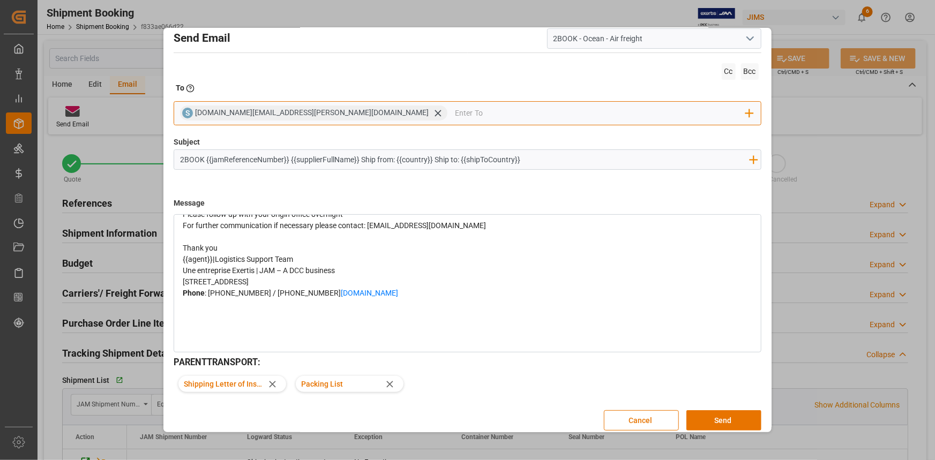
scroll to position [17, 0]
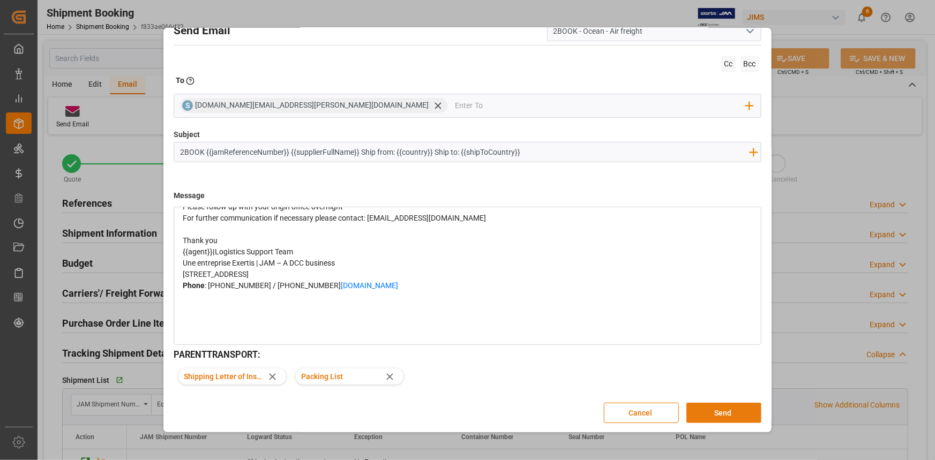
click at [714, 413] on button "Send" at bounding box center [724, 413] width 75 height 20
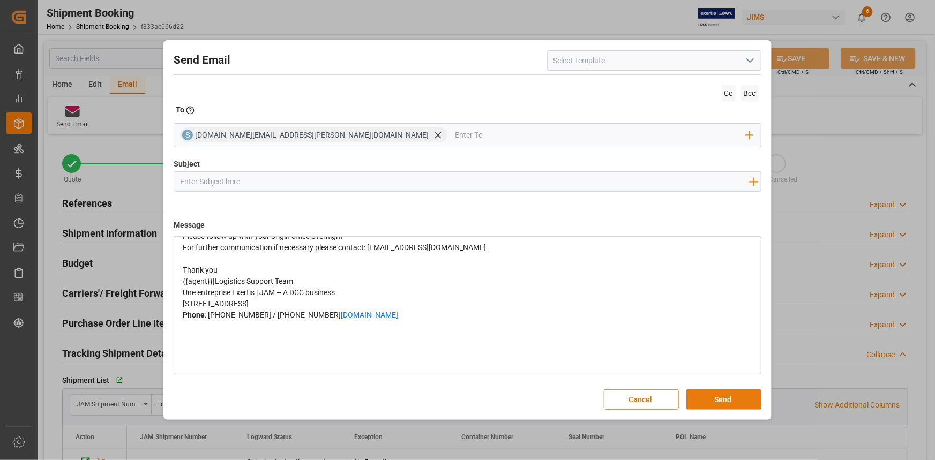
scroll to position [0, 0]
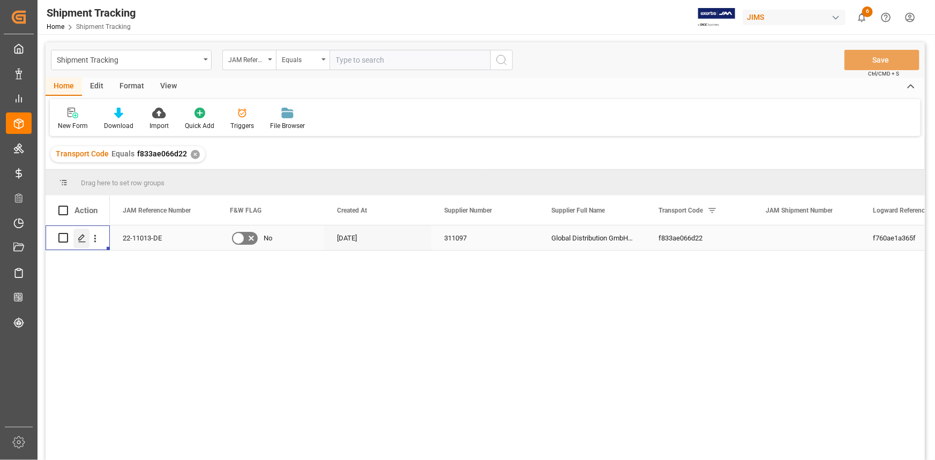
click at [78, 237] on icon "Press SPACE to select this row." at bounding box center [82, 238] width 9 height 9
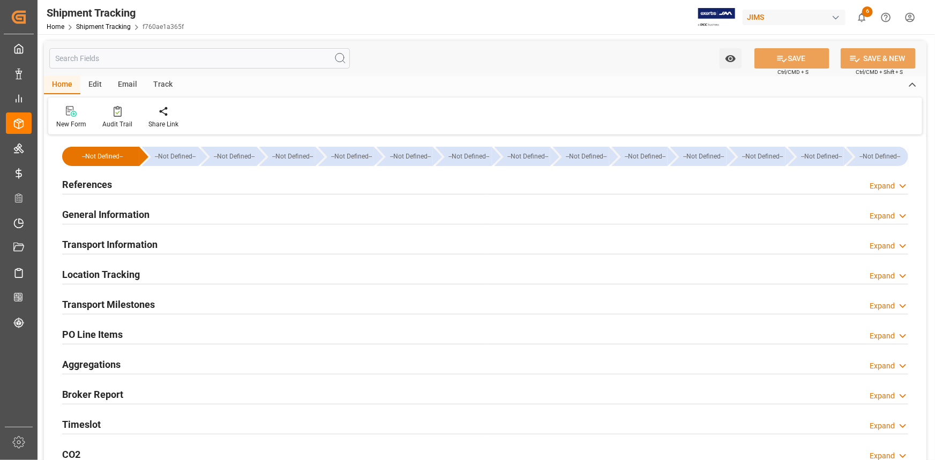
type input "[DATE] 00:00"
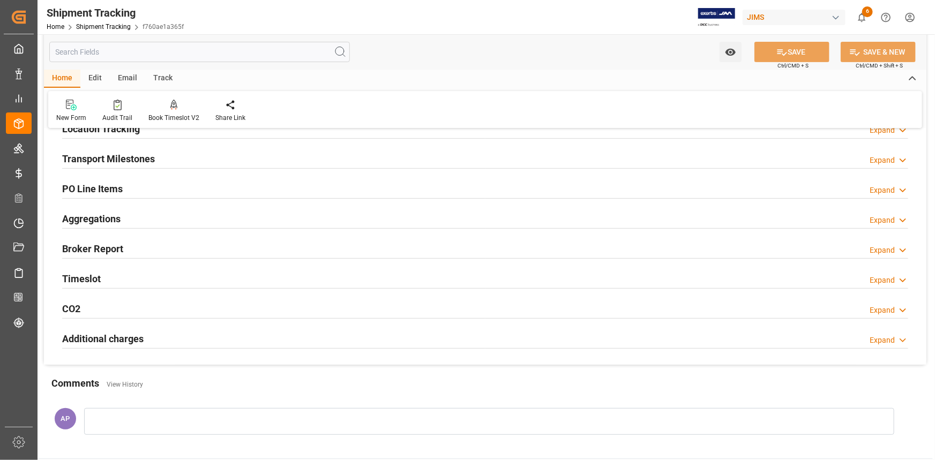
click at [180, 163] on div "Transport Milestones Expand" at bounding box center [485, 158] width 846 height 20
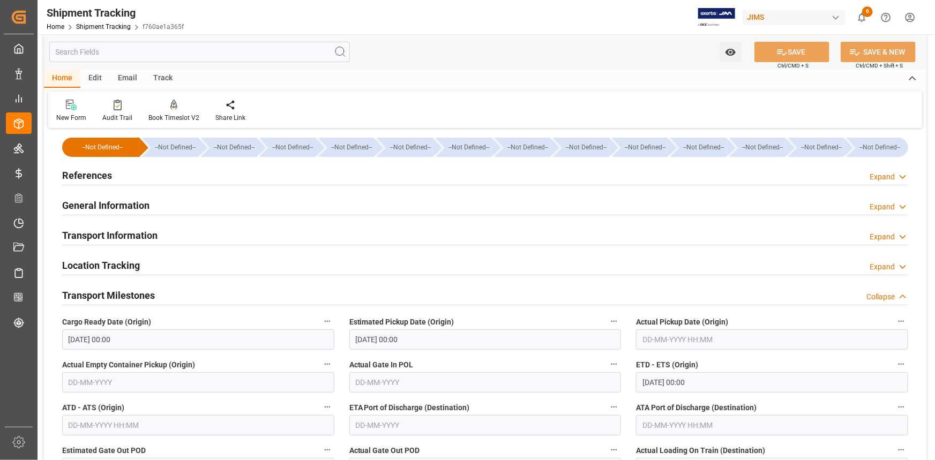
scroll to position [0, 0]
